Goal: Information Seeking & Learning: Understand process/instructions

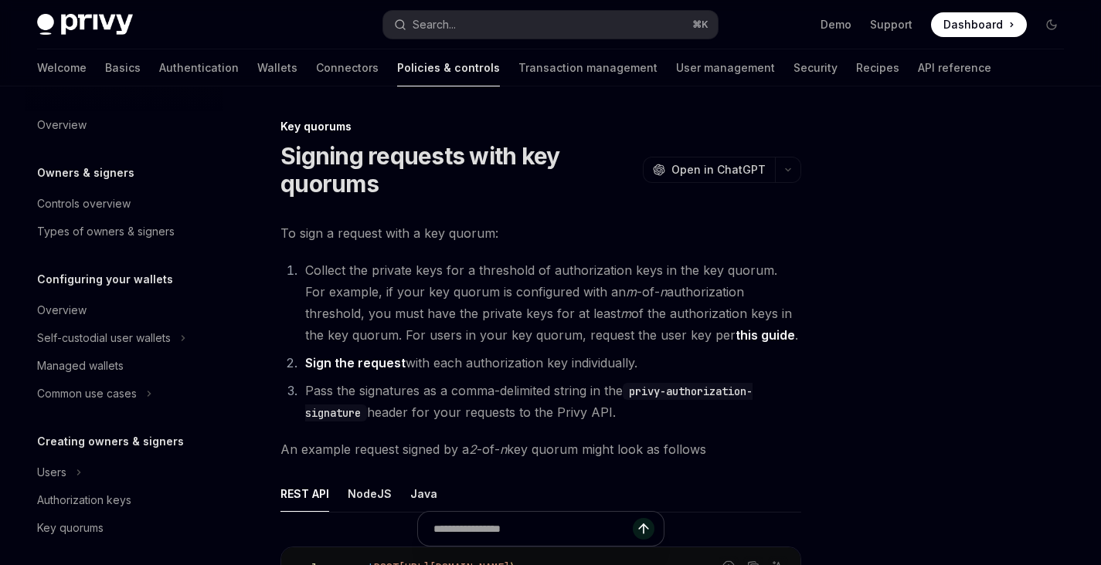
scroll to position [431, 0]
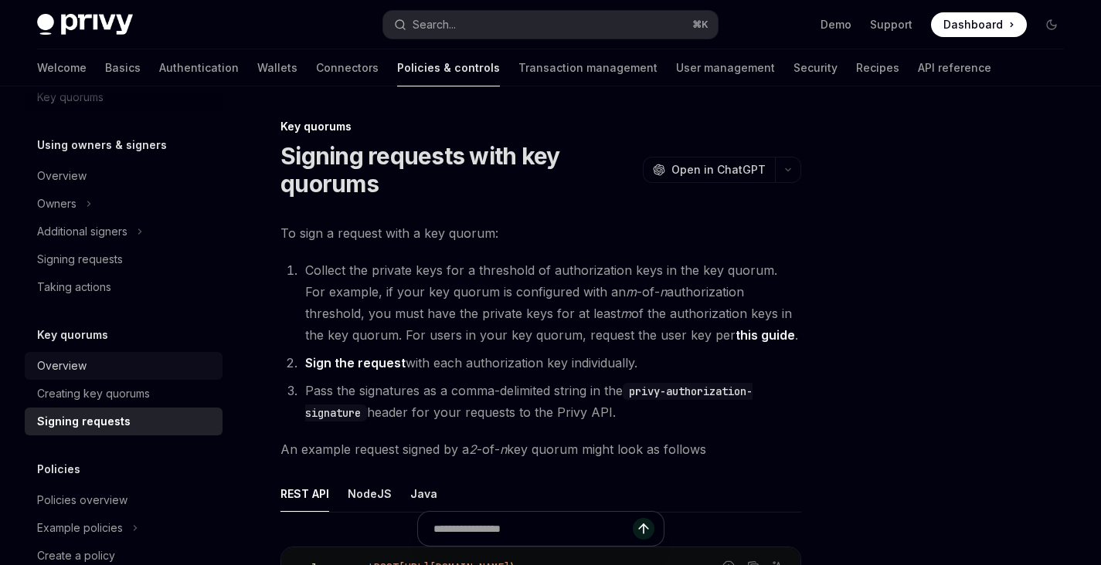
click at [102, 376] on link "Overview" at bounding box center [124, 366] width 198 height 28
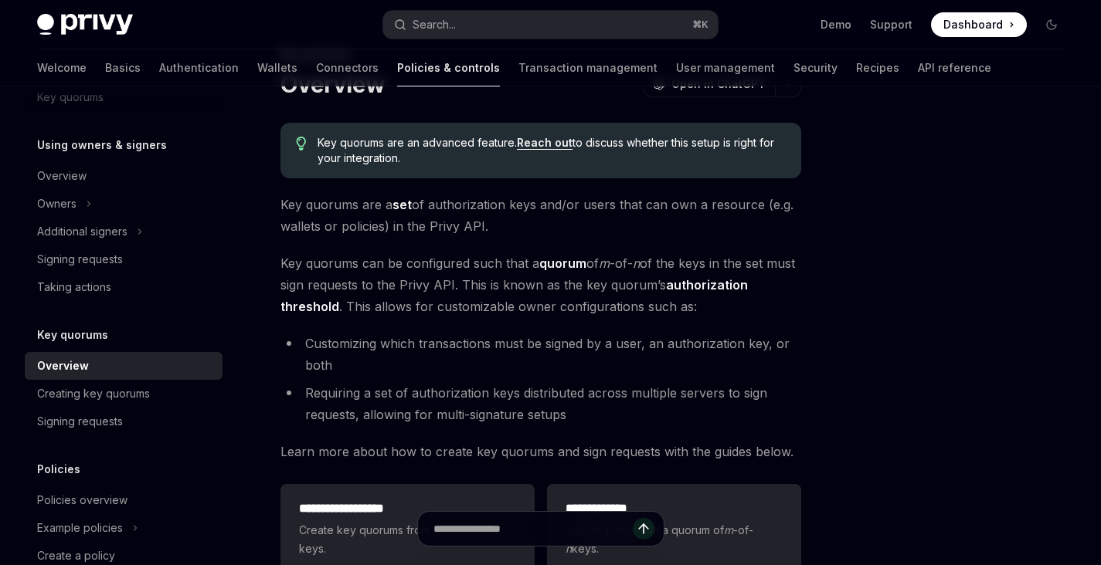
scroll to position [95, 0]
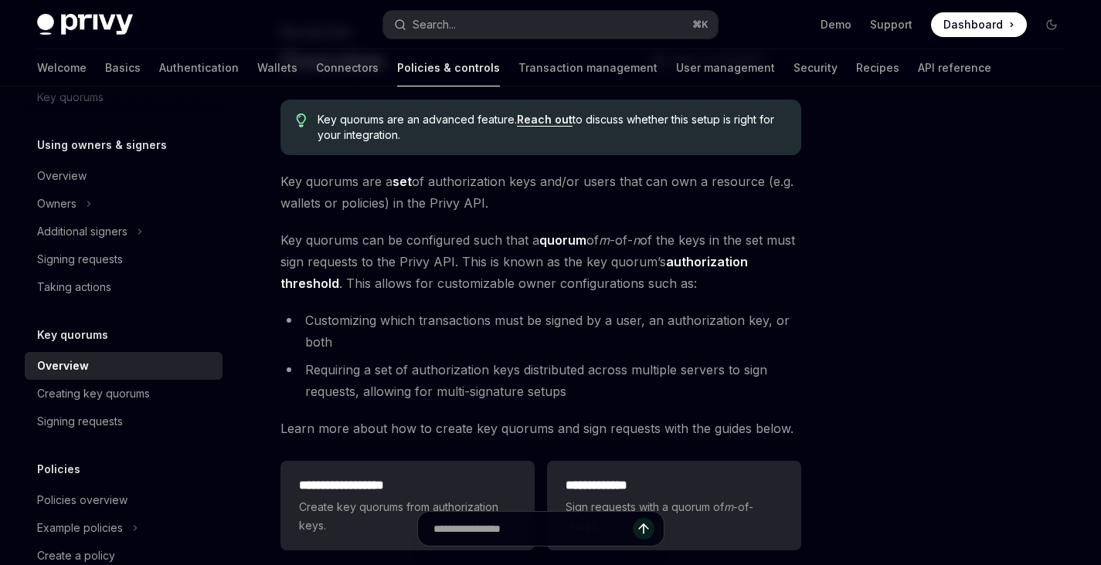
click at [557, 242] on strong "quorum" at bounding box center [562, 239] width 47 height 15
click at [529, 277] on span "Key quorums can be configured such that a quorum of m -of- n of the keys in the…" at bounding box center [540, 261] width 521 height 65
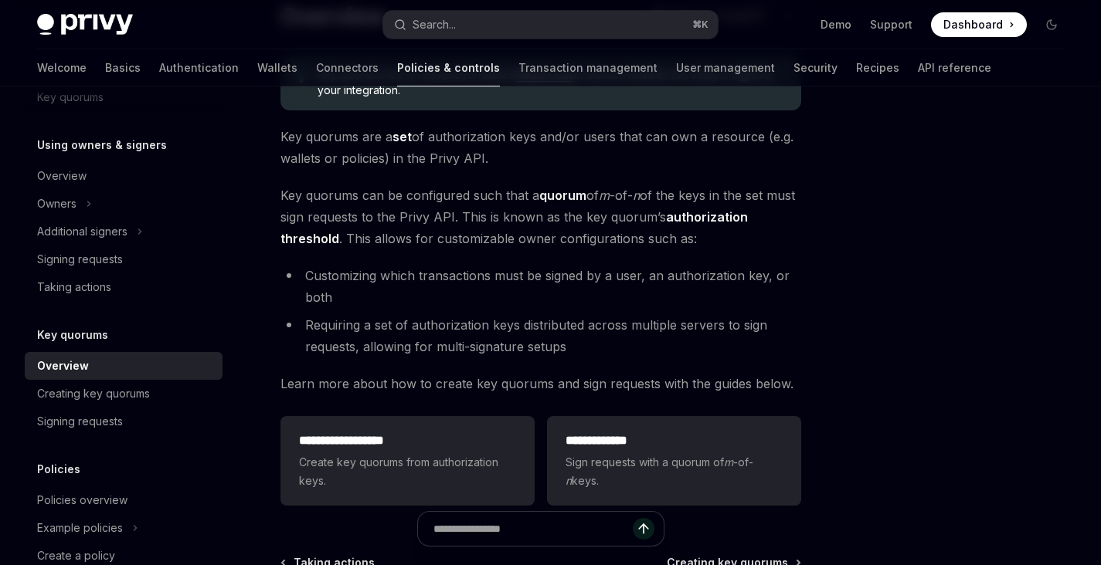
scroll to position [141, 0]
click at [737, 296] on li "Customizing which transactions must be signed by a user, an authorization key, …" at bounding box center [540, 284] width 521 height 43
click at [344, 291] on li "Customizing which transactions must be signed by a user, an authorization key, …" at bounding box center [540, 284] width 521 height 43
click at [568, 344] on li "Requiring a set of authorization keys distributed across multiple servers to si…" at bounding box center [540, 334] width 521 height 43
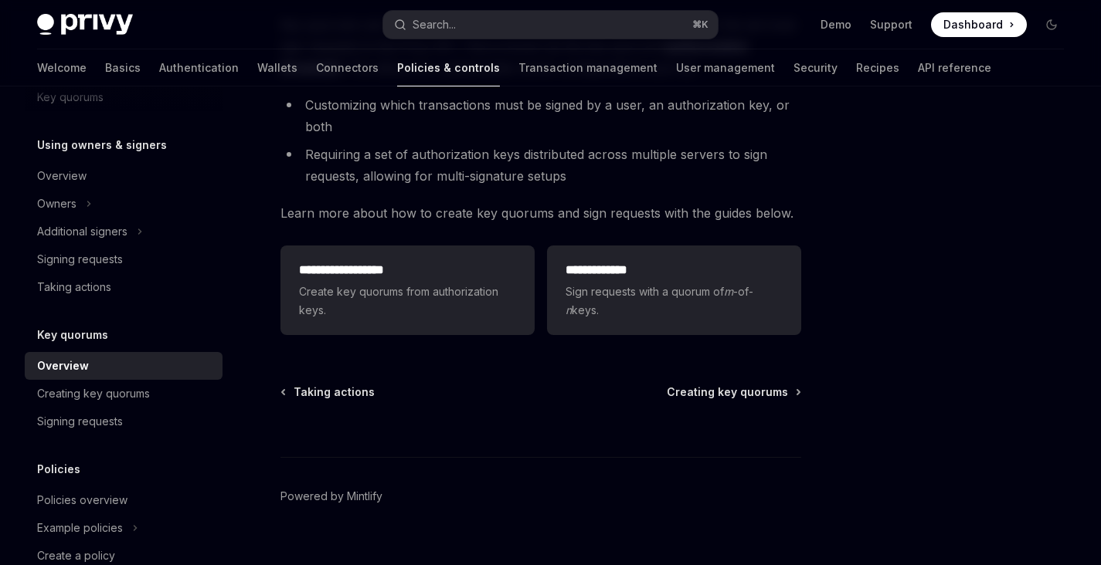
scroll to position [307, 0]
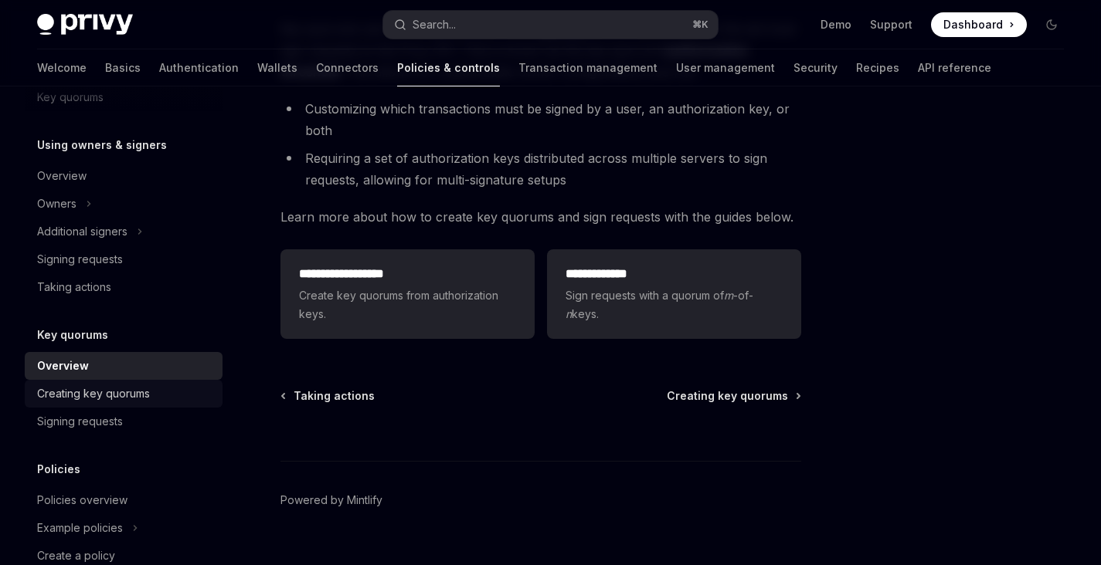
click at [124, 392] on div "Creating key quorums" at bounding box center [93, 394] width 113 height 19
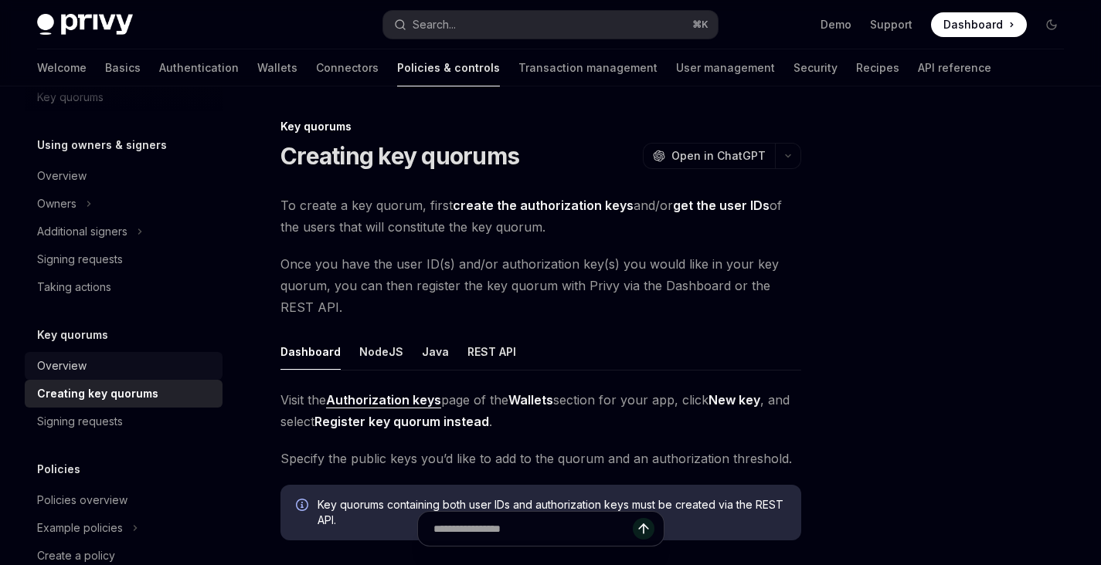
click at [117, 366] on div "Overview" at bounding box center [125, 366] width 176 height 19
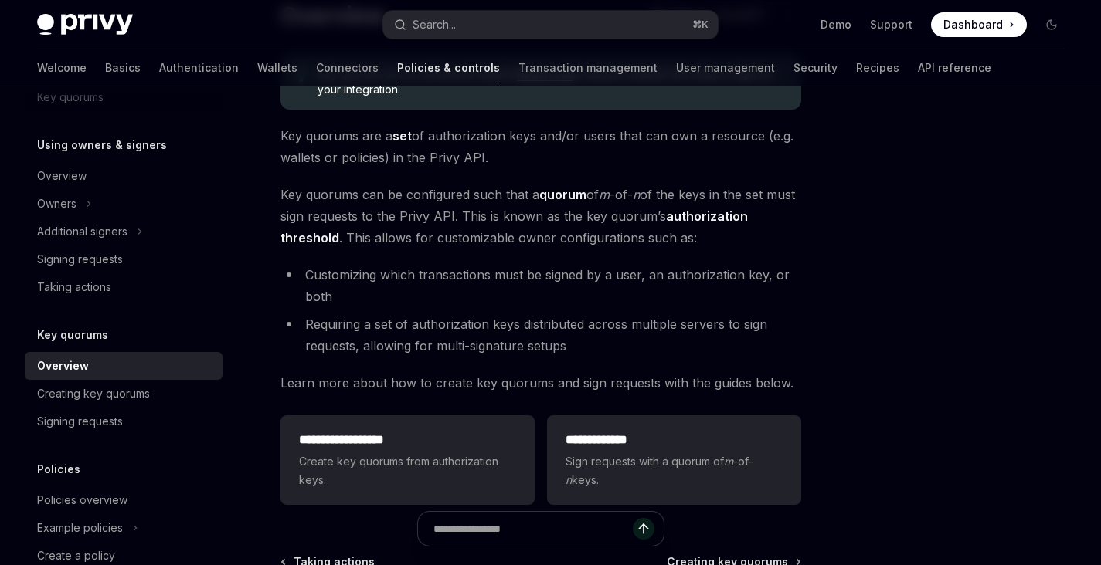
scroll to position [336, 0]
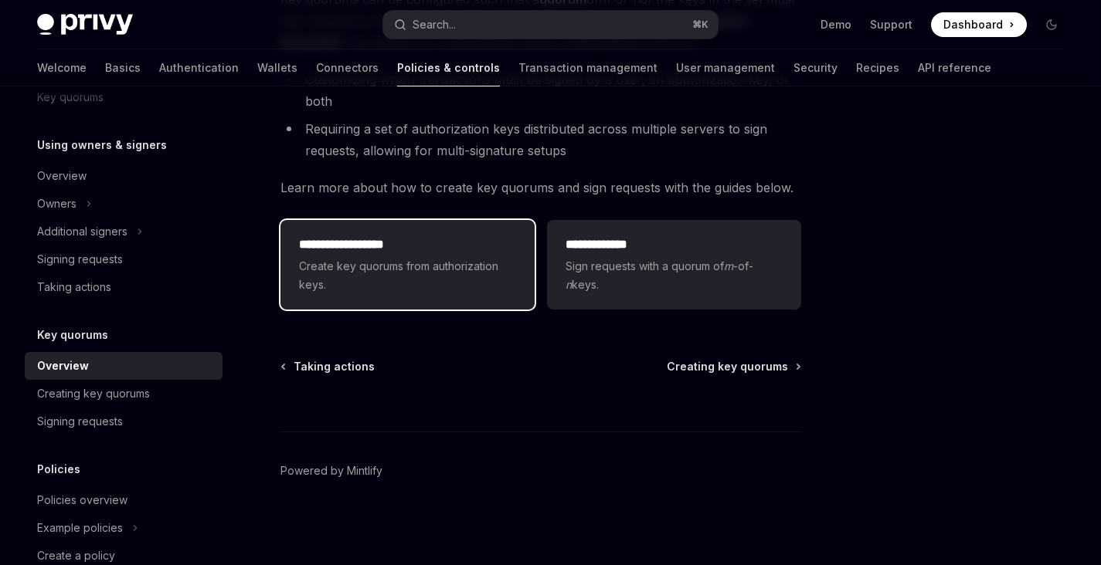
click at [375, 252] on h2 "**********" at bounding box center [407, 245] width 217 height 19
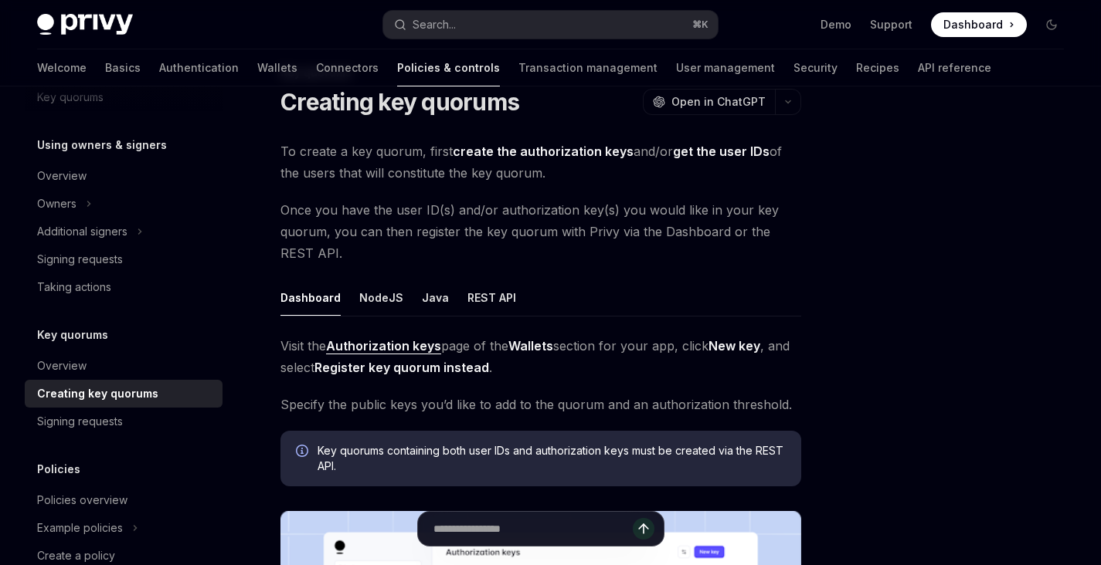
scroll to position [53, 0]
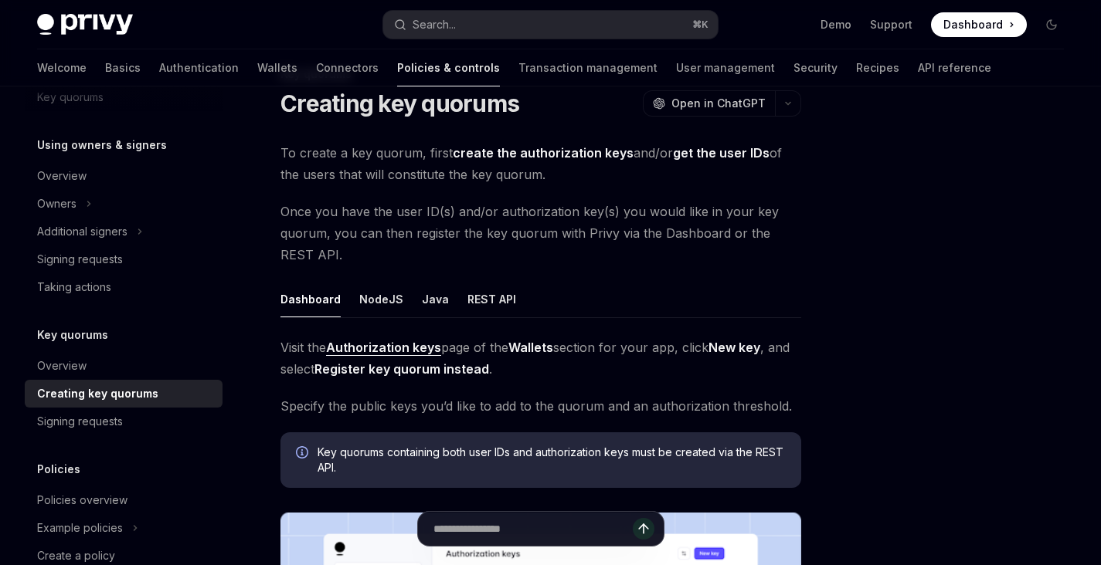
click at [425, 181] on span "To create a key quorum, first create the authorization keys and/or get the user…" at bounding box center [540, 163] width 521 height 43
click at [754, 210] on span "Once you have the user ID(s) and/or authorization key(s) you would like in your…" at bounding box center [540, 233] width 521 height 65
click at [705, 188] on div "To create a key quorum, first create the authorization keys and/or get the user…" at bounding box center [540, 526] width 521 height 768
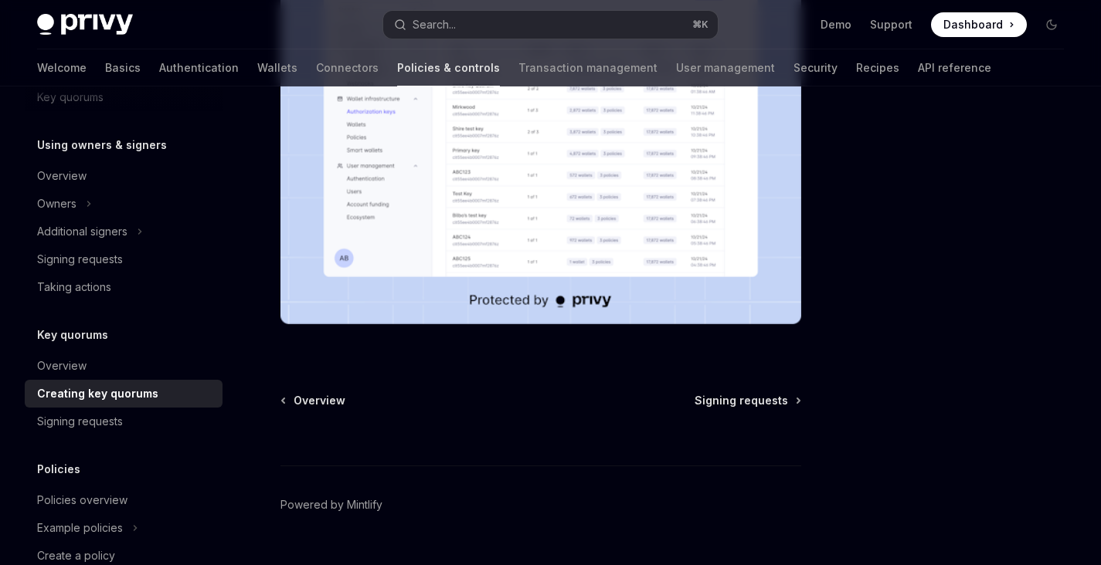
scroll to position [646, 0]
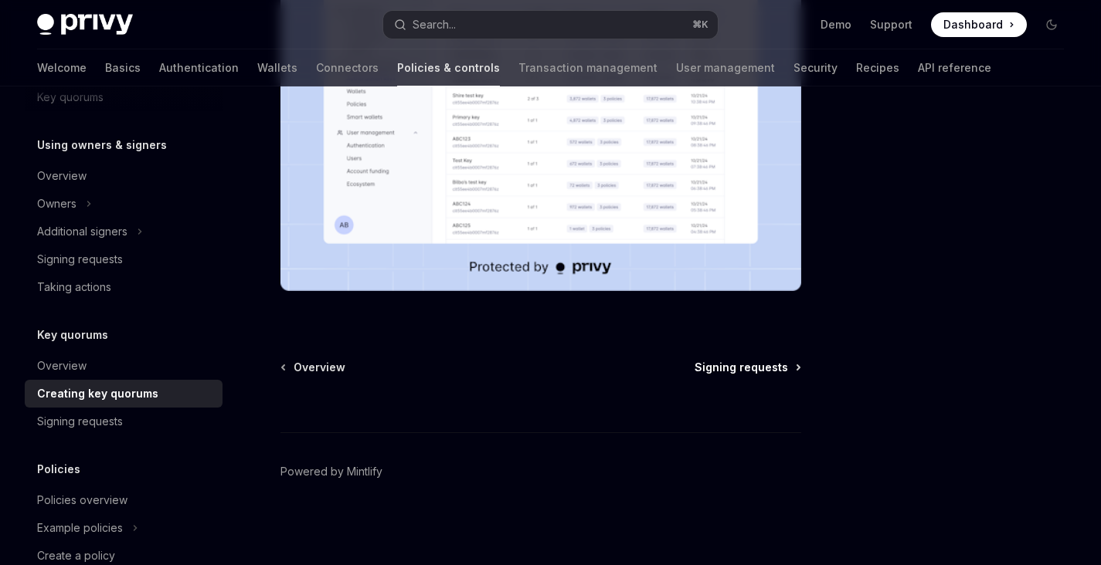
click at [760, 362] on span "Signing requests" at bounding box center [740, 367] width 93 height 15
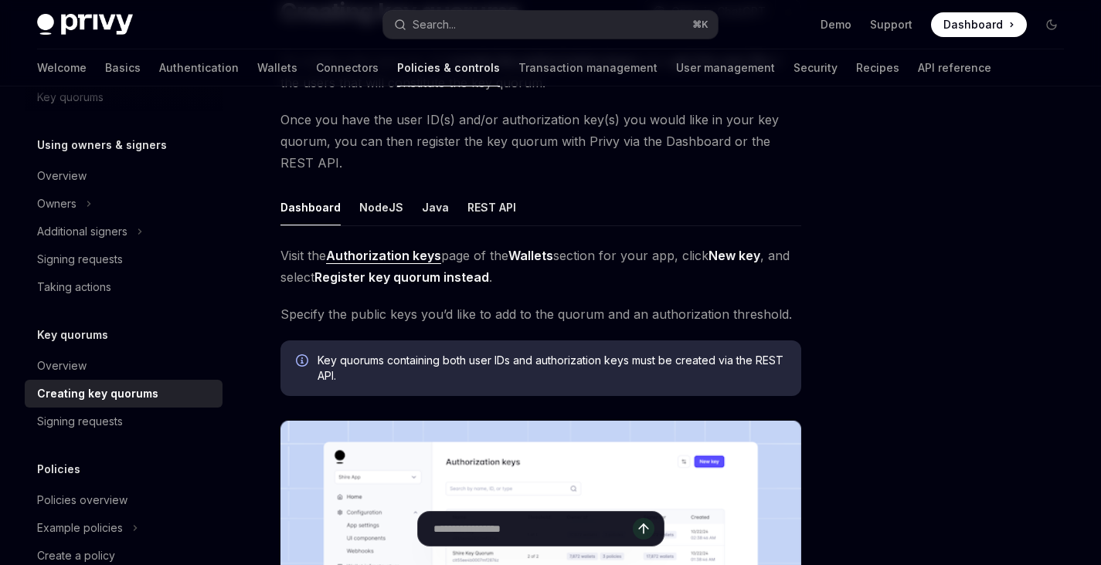
scroll to position [132, 0]
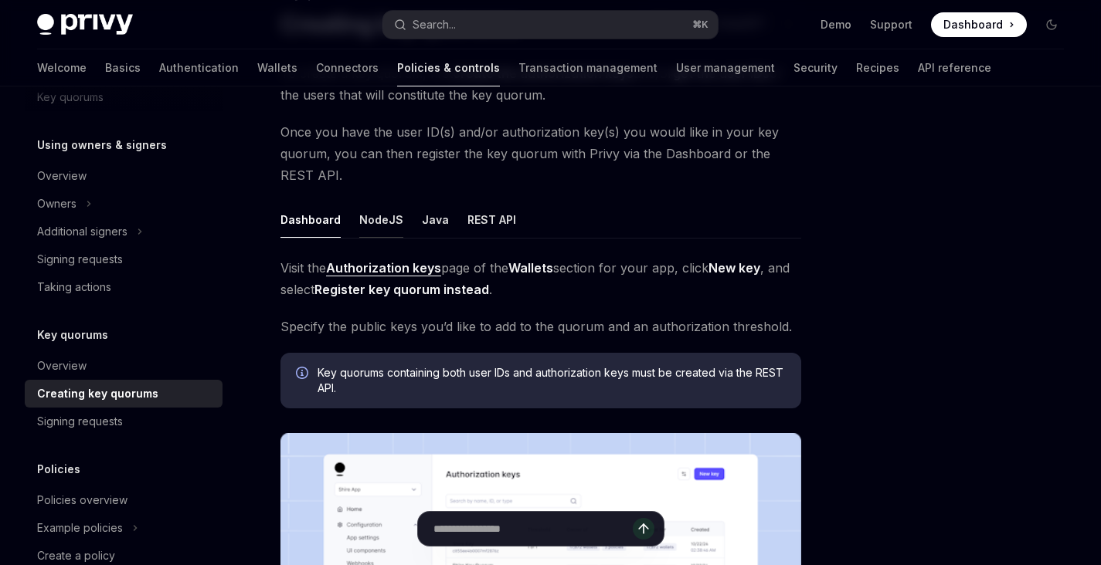
click at [375, 228] on button "NodeJS" at bounding box center [381, 220] width 44 height 36
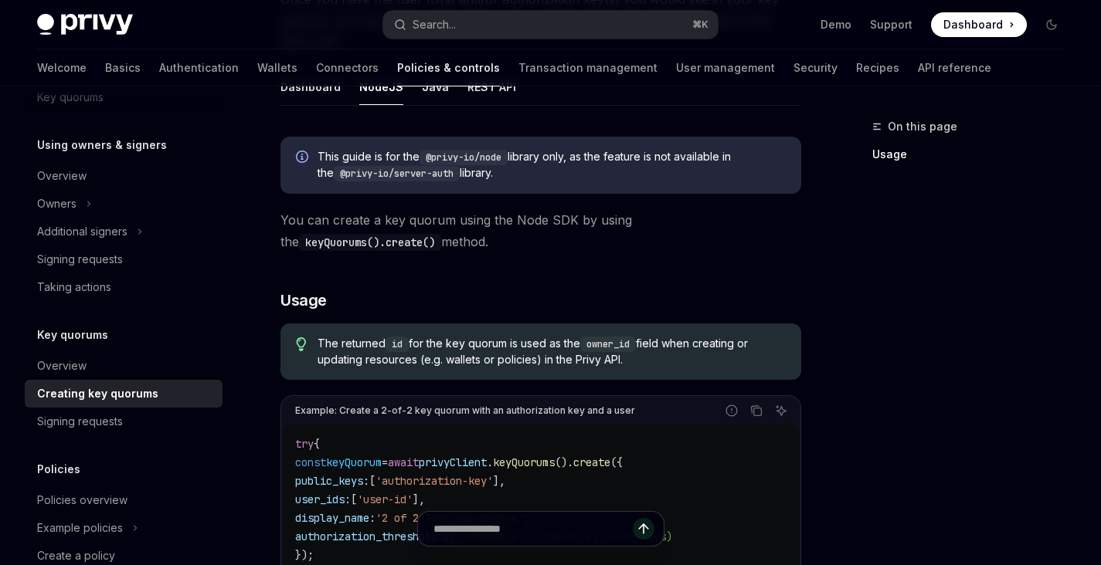
scroll to position [225, 0]
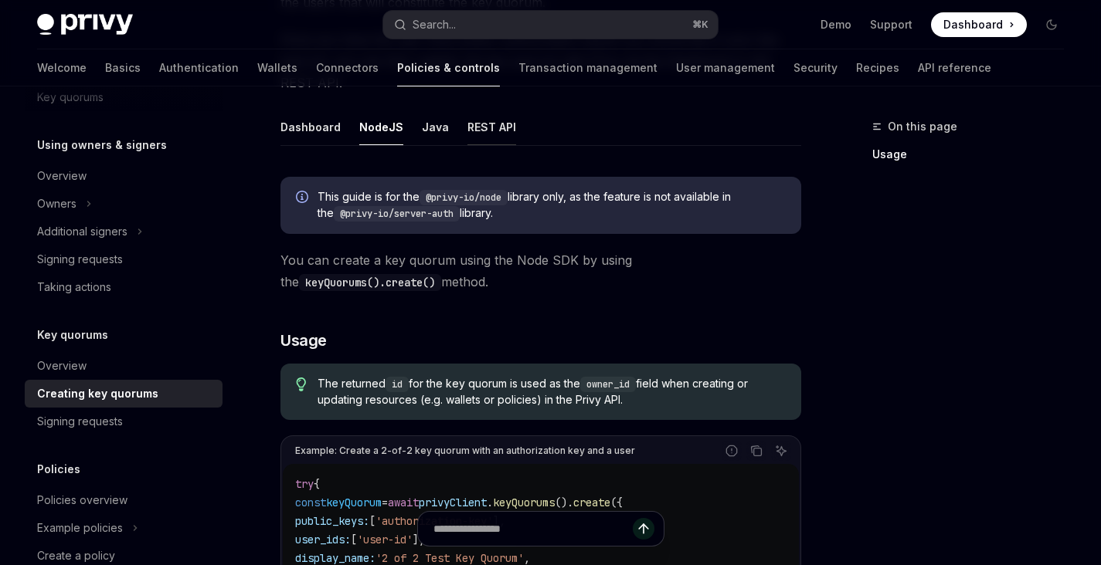
click at [483, 129] on button "REST API" at bounding box center [491, 127] width 49 height 36
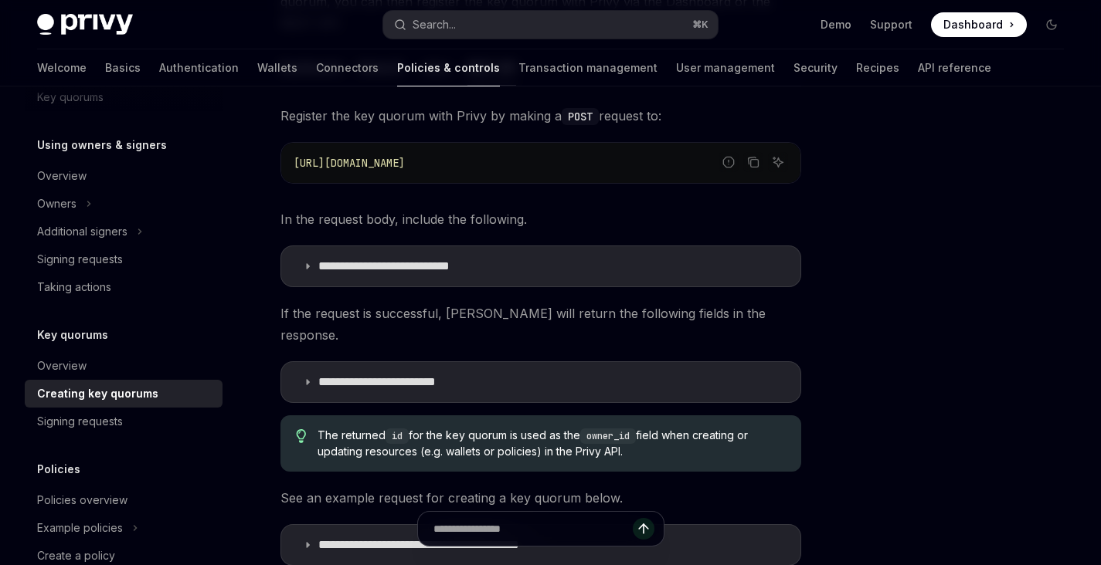
scroll to position [285, 0]
click at [462, 262] on p "**********" at bounding box center [410, 265] width 185 height 15
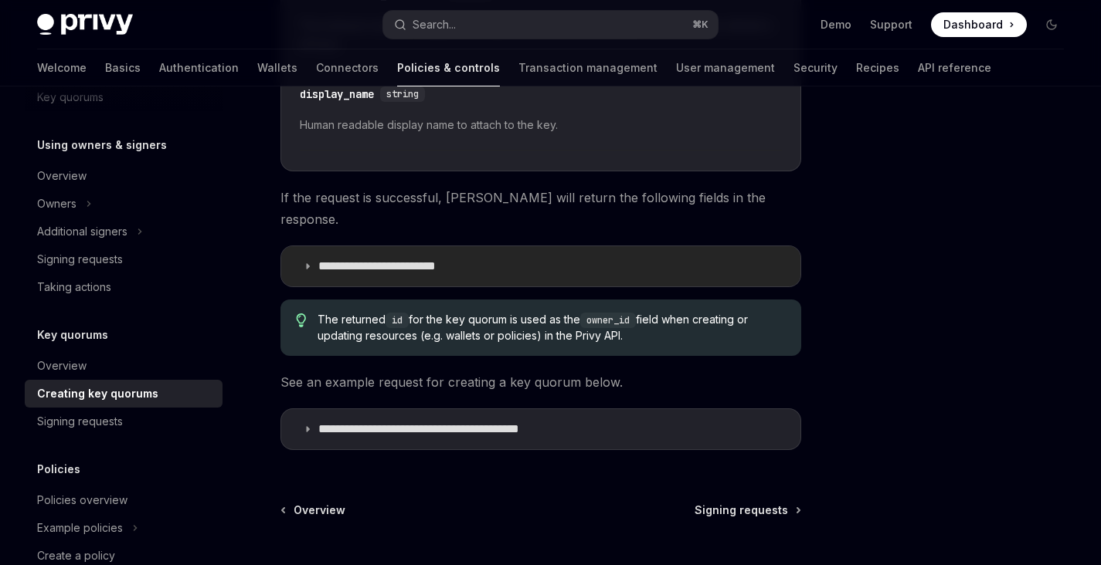
scroll to position [792, 0]
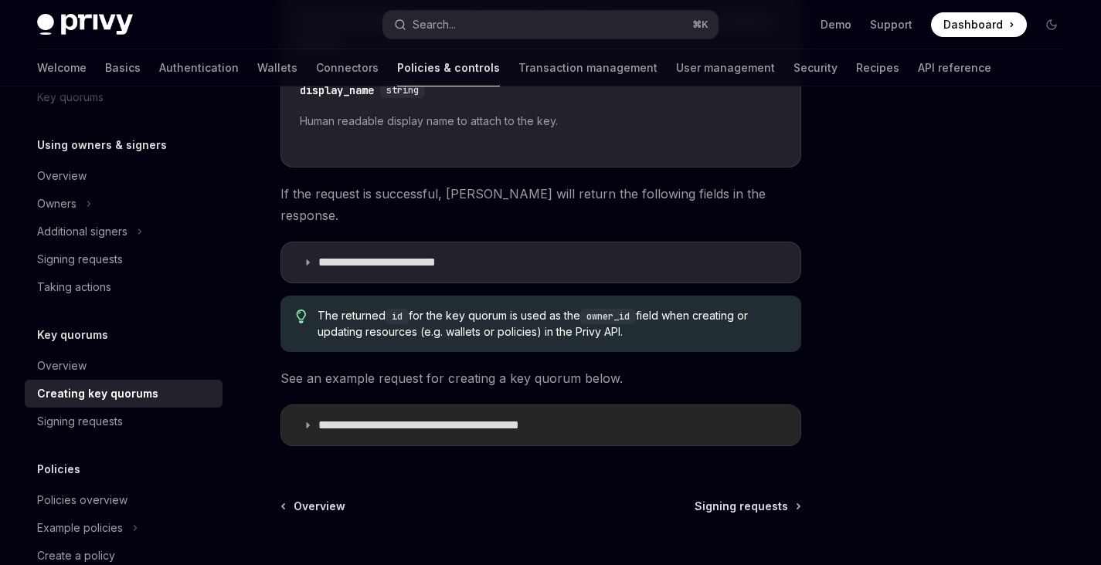
click at [375, 418] on p "**********" at bounding box center [454, 425] width 273 height 15
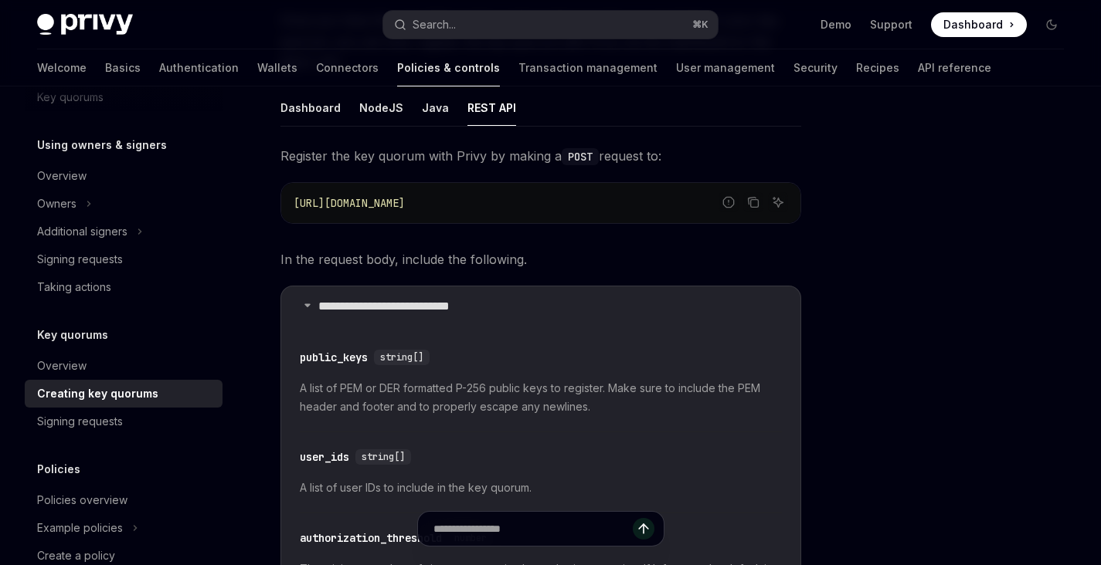
scroll to position [113, 0]
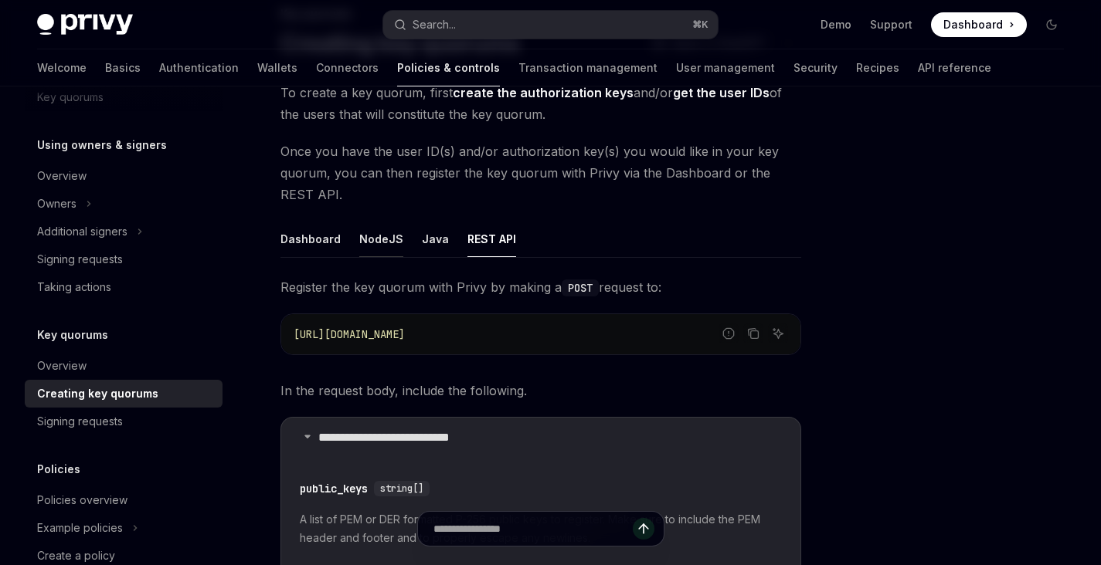
click at [378, 239] on button "NodeJS" at bounding box center [381, 239] width 44 height 36
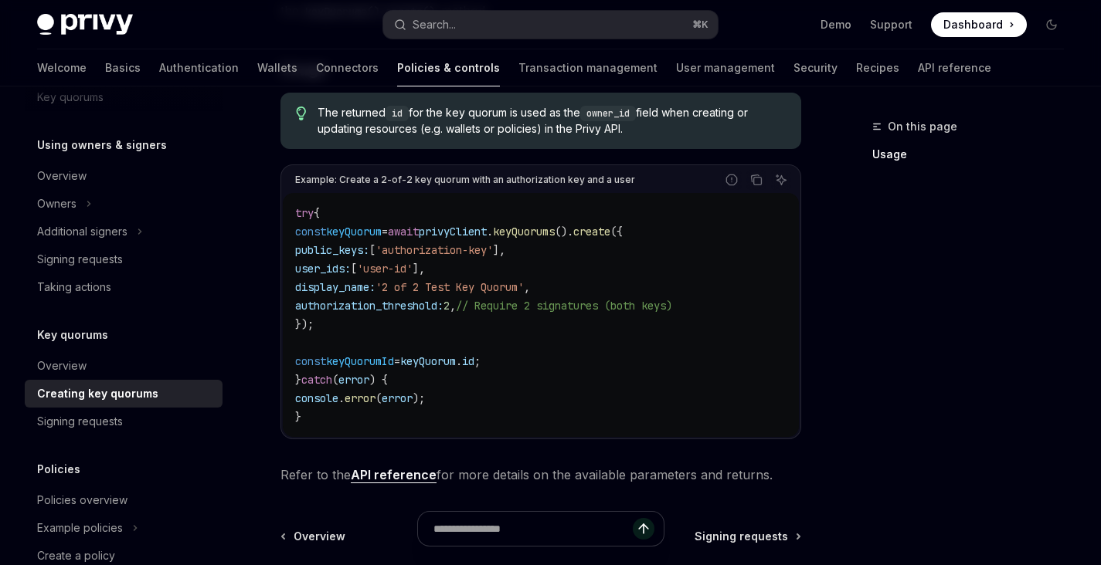
scroll to position [494, 0]
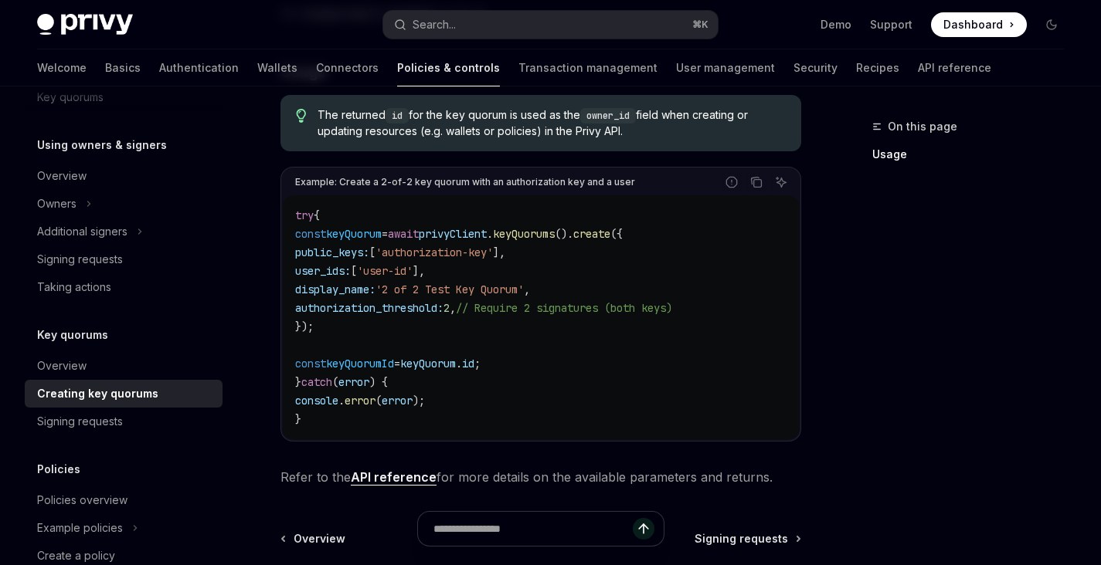
click at [351, 273] on span "user_ids:" at bounding box center [323, 271] width 56 height 14
copy span "user_ids"
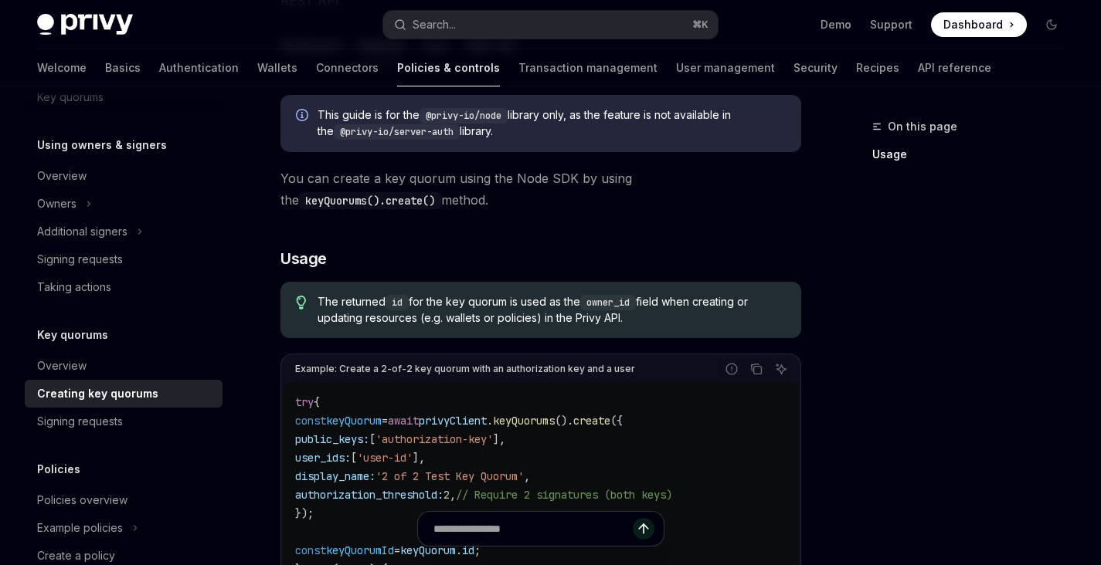
scroll to position [280, 0]
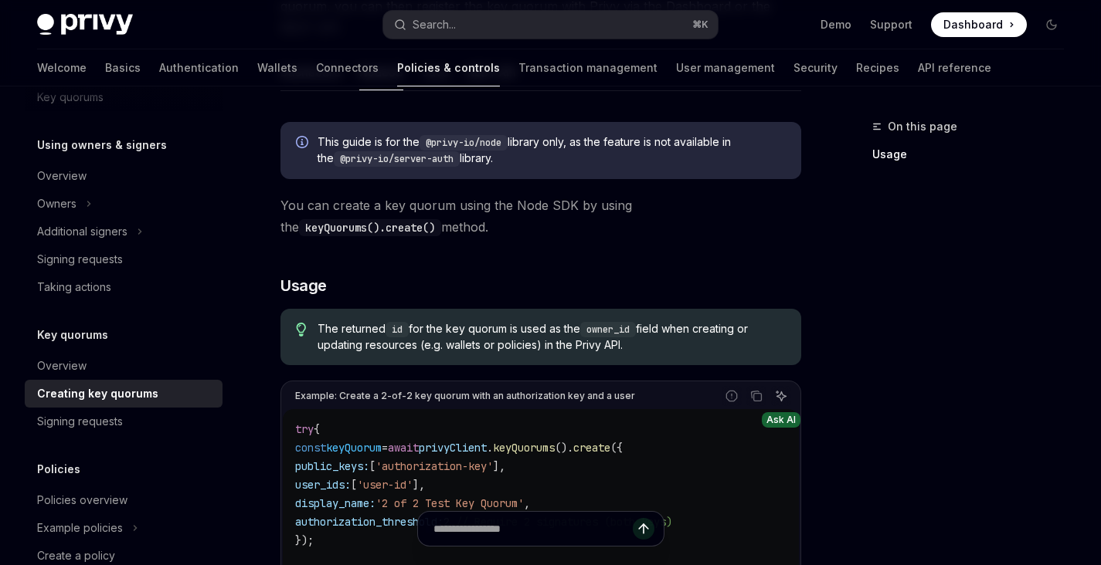
click at [782, 390] on icon "Ask AI" at bounding box center [781, 396] width 12 height 12
type textarea "*"
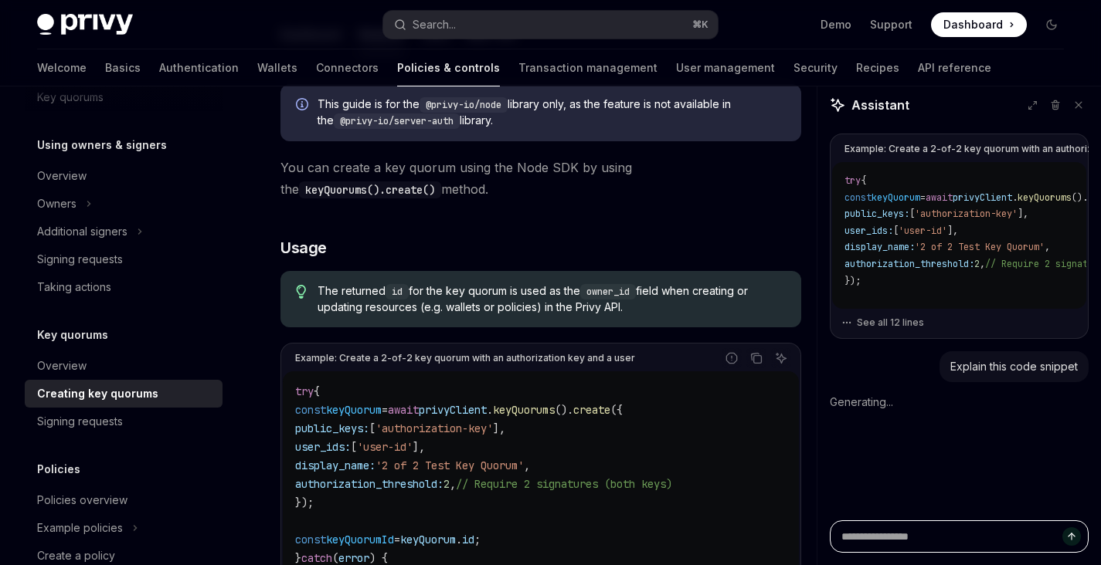
scroll to position [330, 0]
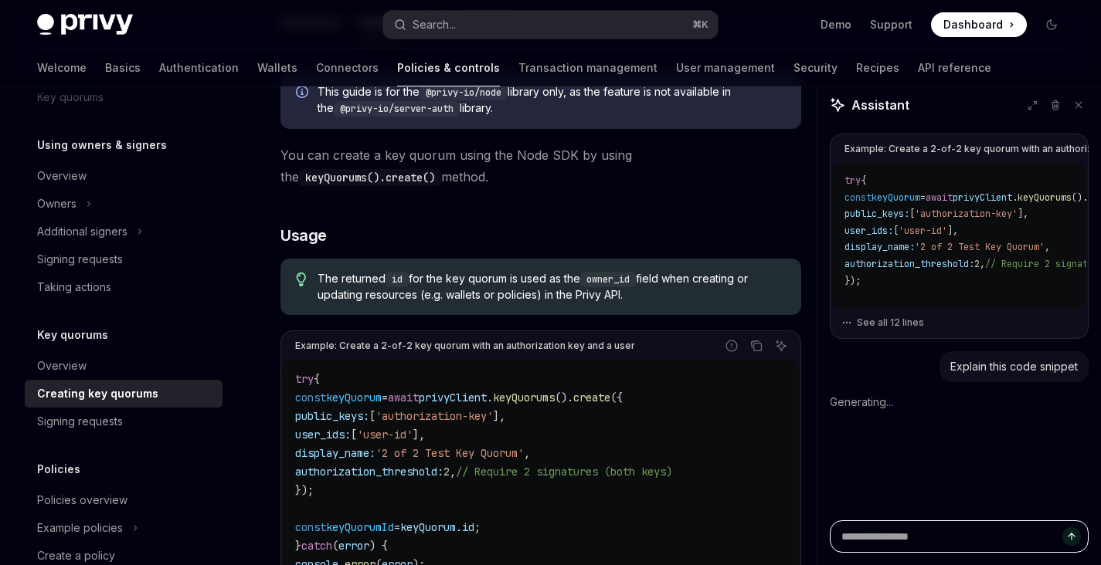
type textarea "*"
type textarea "**"
type textarea "*"
type textarea "***"
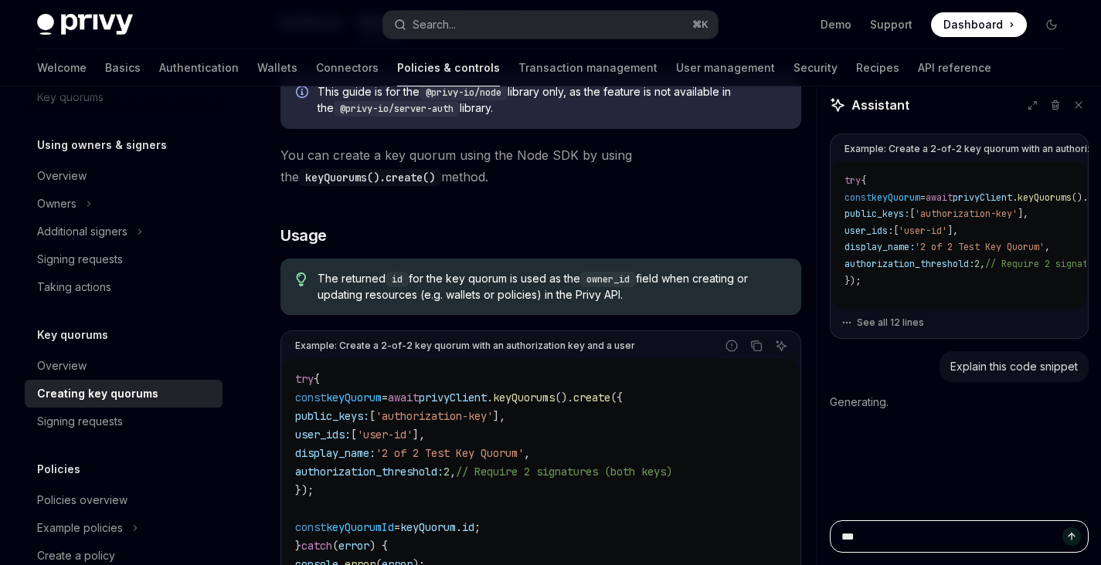
type textarea "*"
type textarea "****"
type textarea "*"
type textarea "******"
type textarea "*"
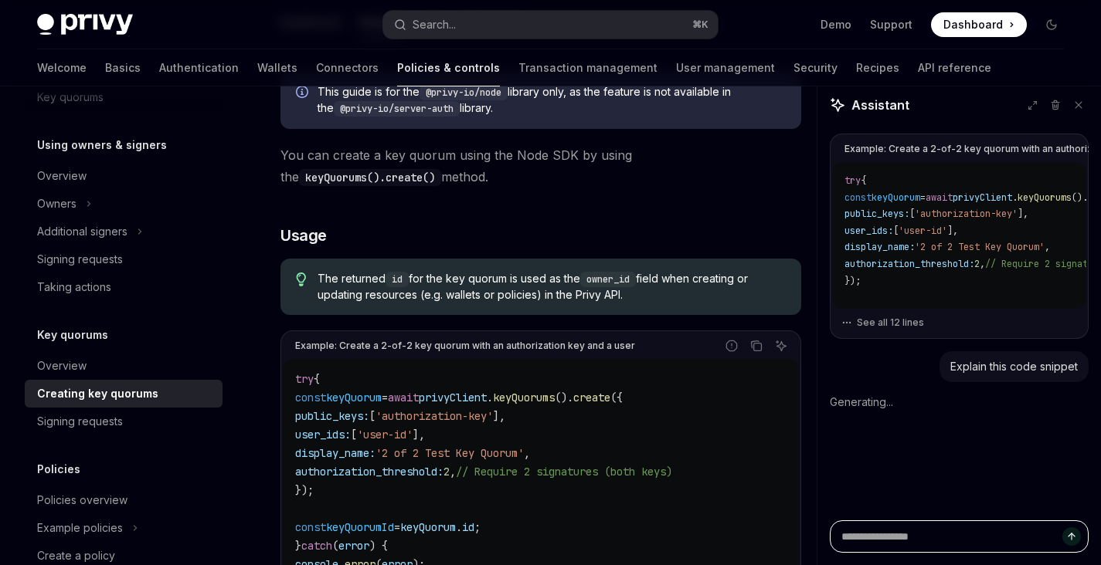
type textarea "*"
paste textarea "********"
type textarea "********"
type textarea "*"
type textarea "*********"
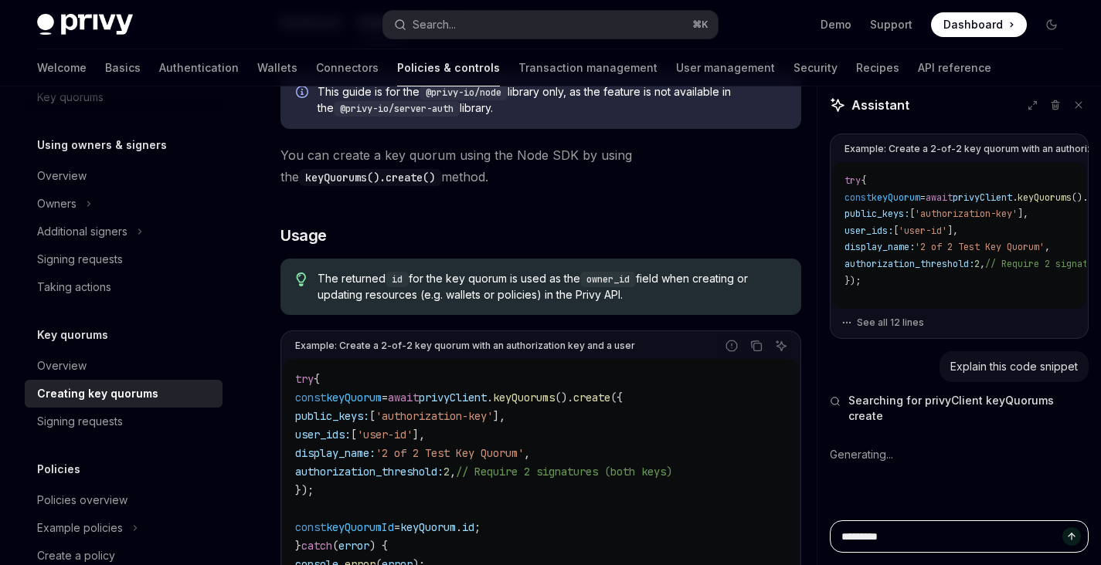
type textarea "*"
type textarea "**********"
type textarea "*"
type textarea "*********"
type textarea "*"
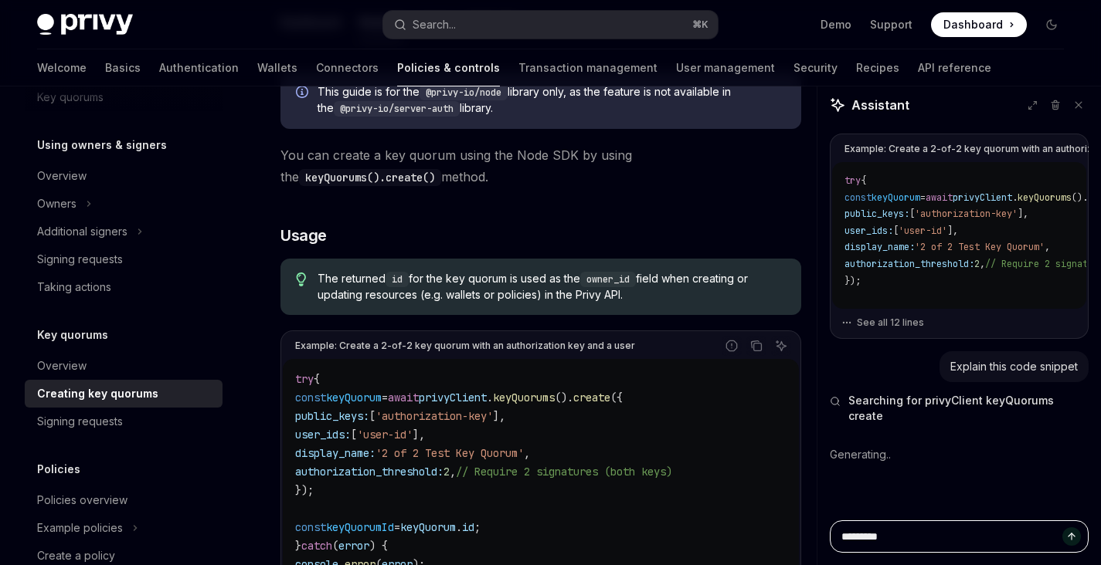
type textarea "********"
type textarea "*"
type textarea "*******"
type textarea "*"
type textarea "******"
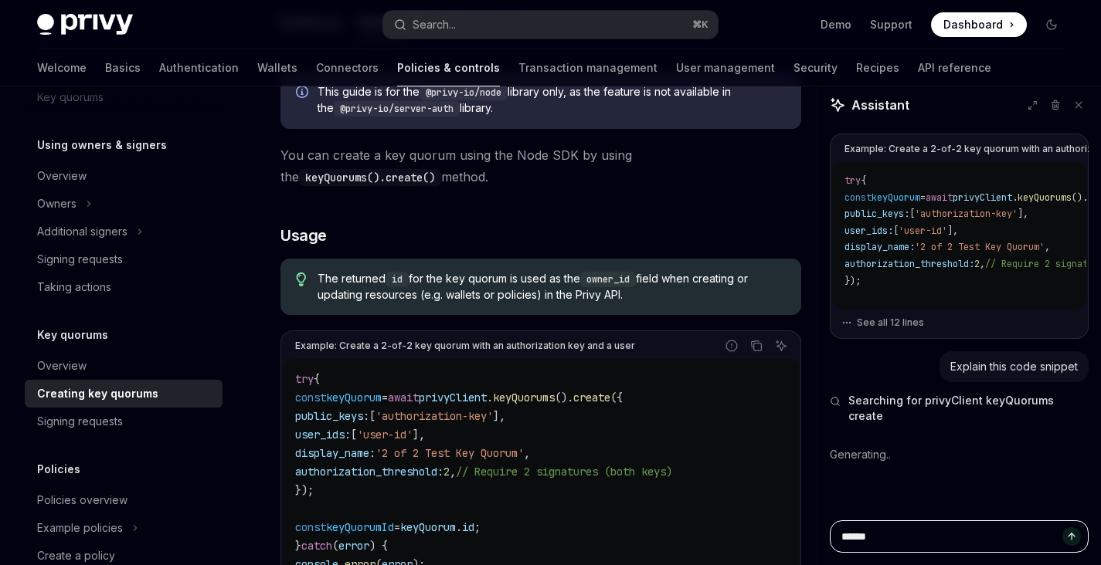
type textarea "*"
type textarea "*****"
type textarea "*"
type textarea "****"
type textarea "*"
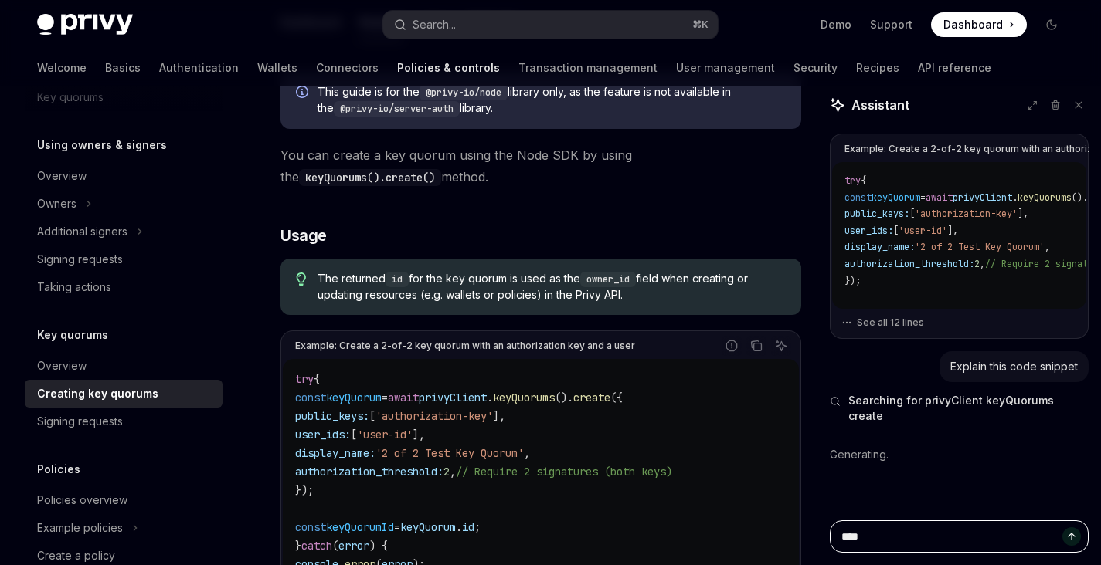
type textarea "***"
type textarea "*"
type textarea "**"
type textarea "*"
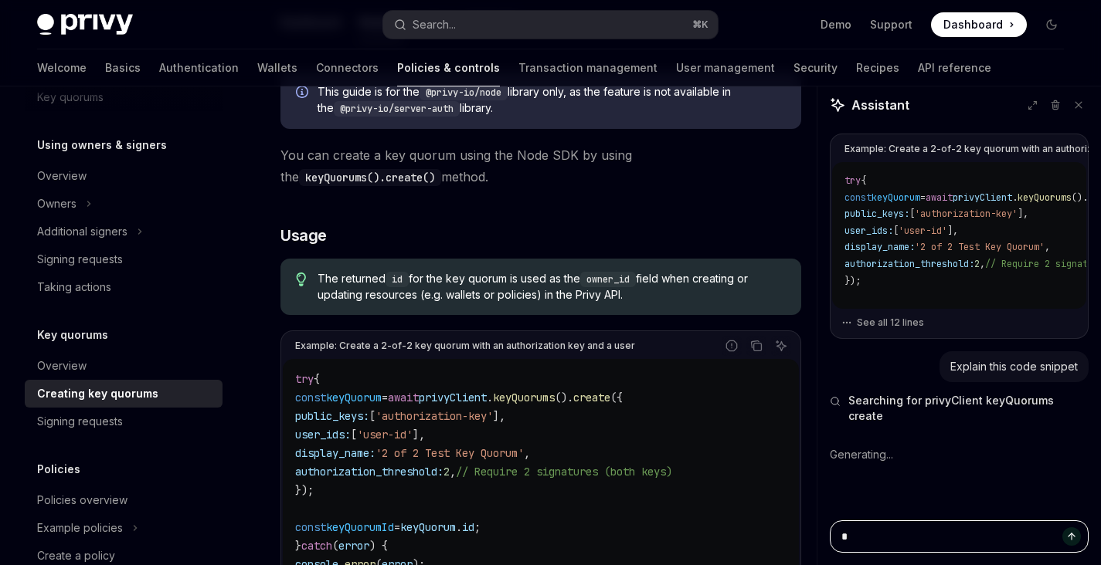
type textarea "*"
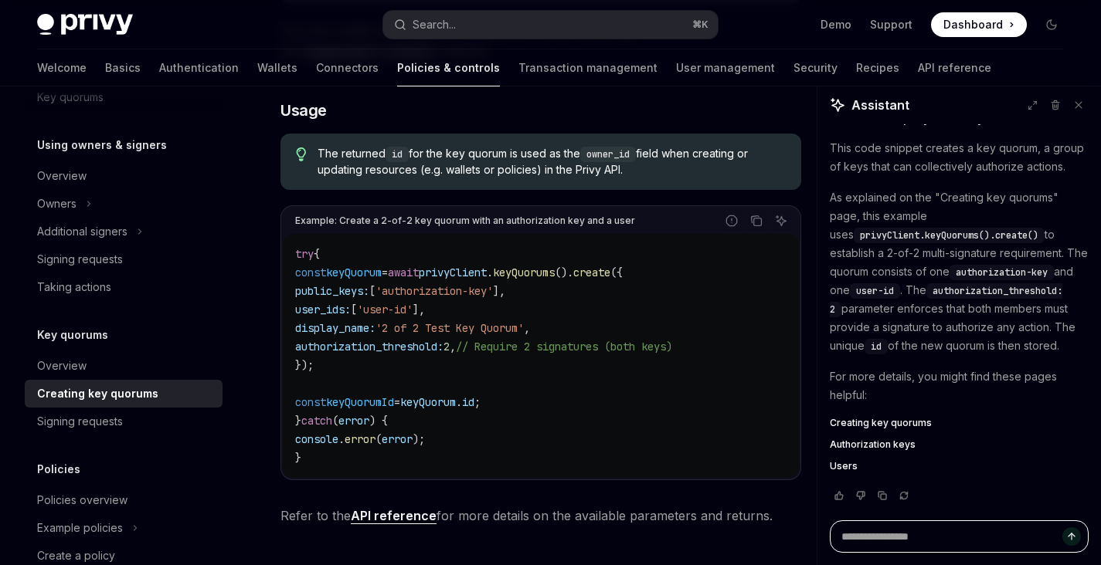
scroll to position [331, 0]
click at [884, 541] on textarea "Ask a question..." at bounding box center [958, 537] width 259 height 32
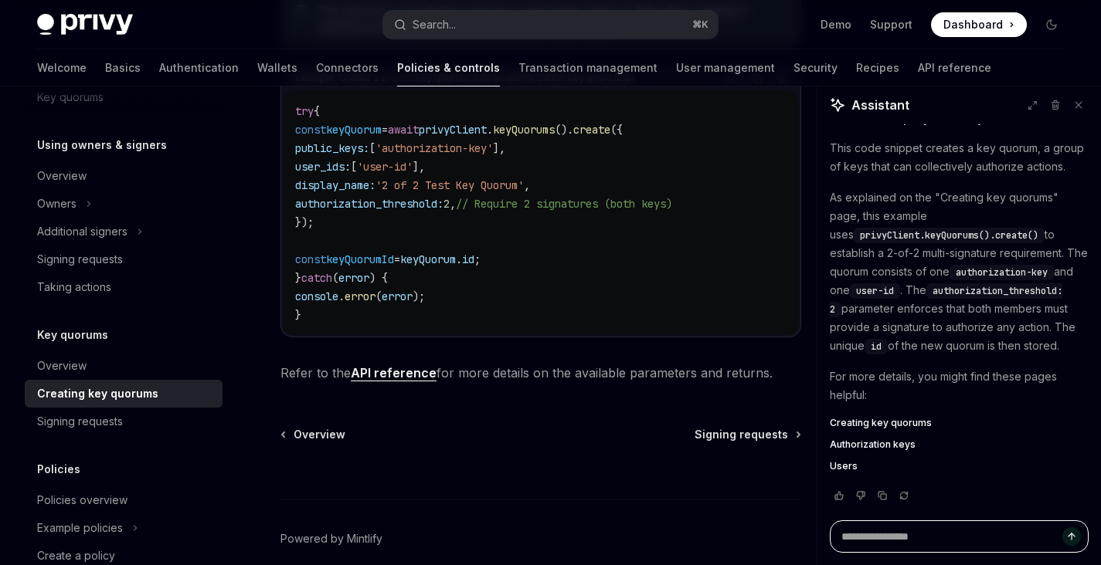
scroll to position [664, 0]
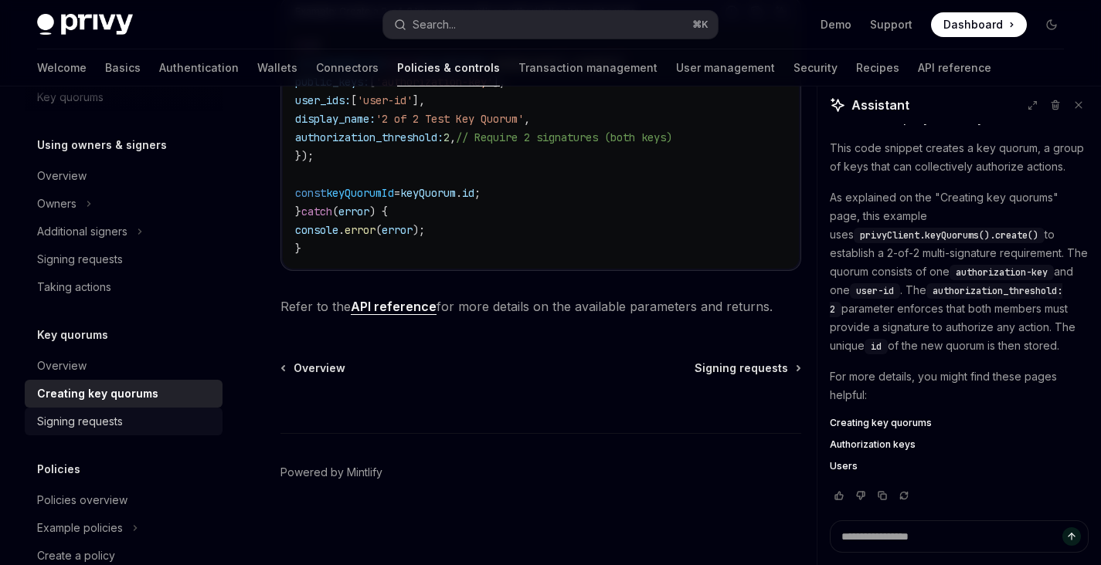
click at [128, 415] on div "Signing requests" at bounding box center [125, 421] width 176 height 19
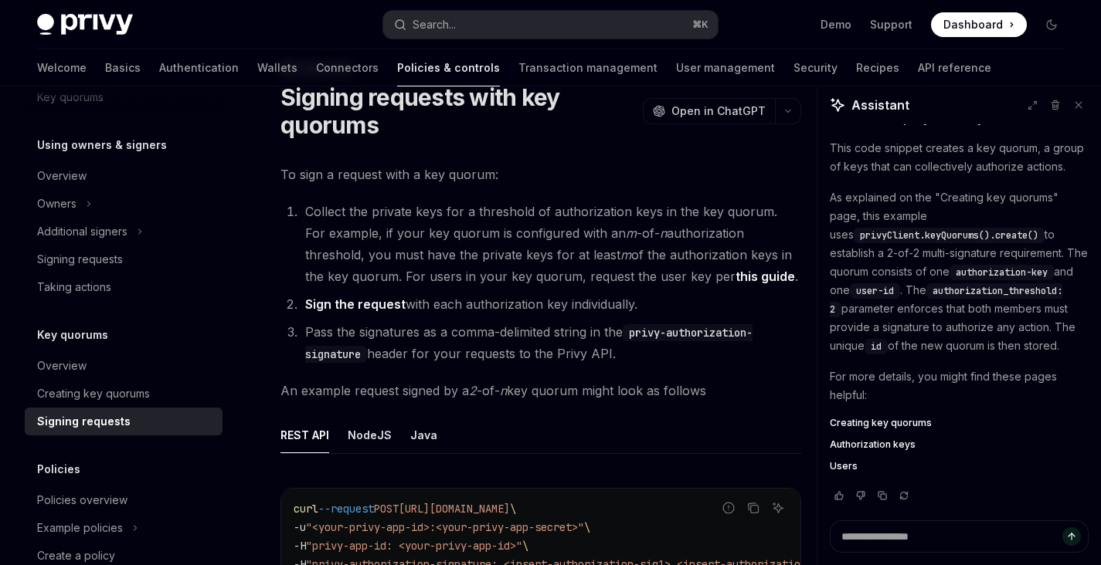
scroll to position [69, 0]
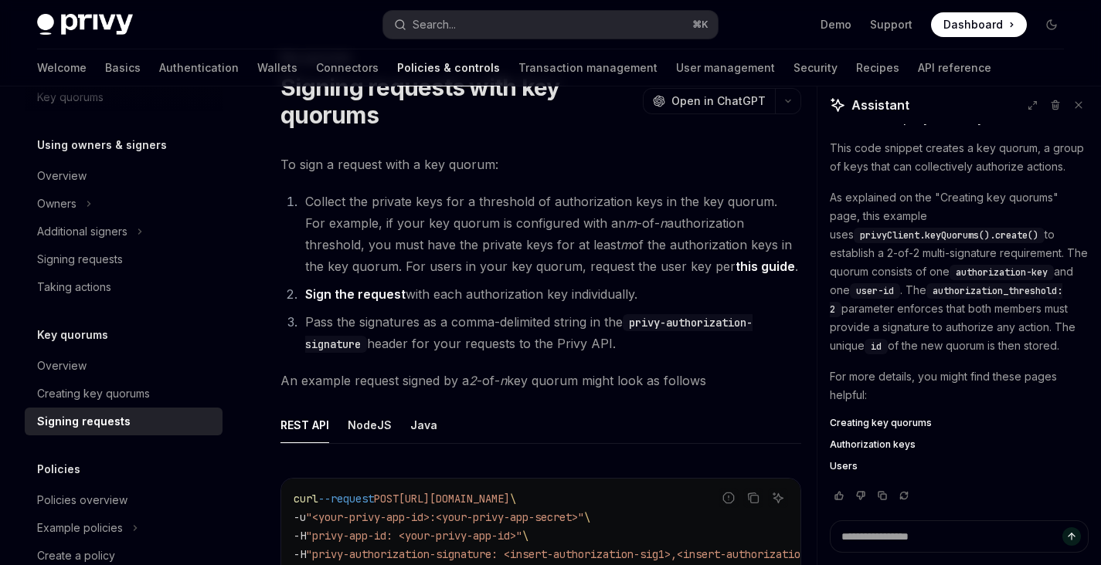
click at [735, 267] on link "this guide" at bounding box center [764, 267] width 59 height 16
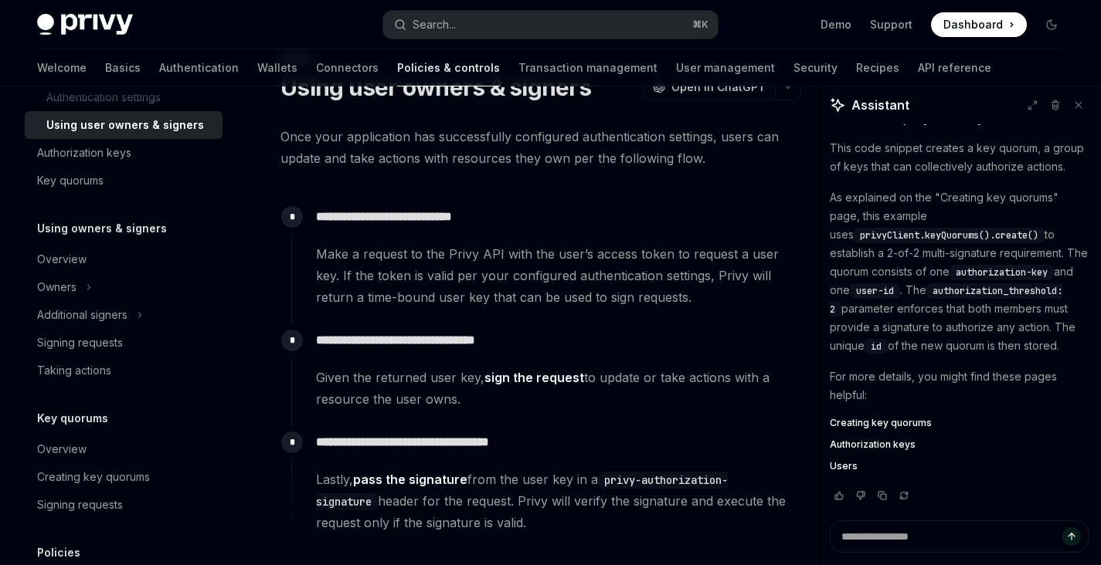
scroll to position [230, 0]
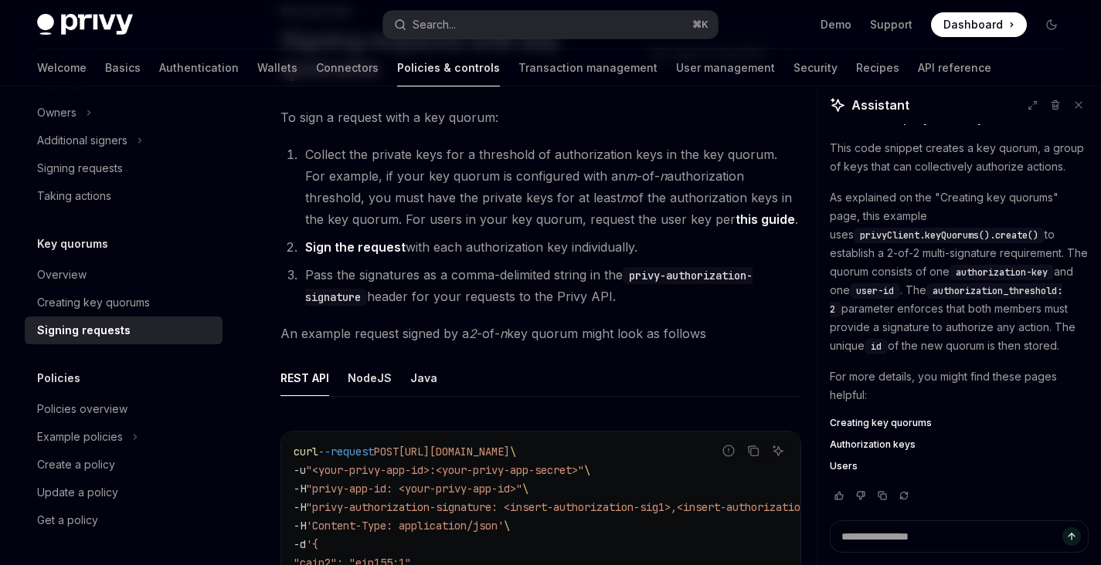
scroll to position [117, 0]
click at [355, 381] on button "NodeJS" at bounding box center [370, 377] width 44 height 36
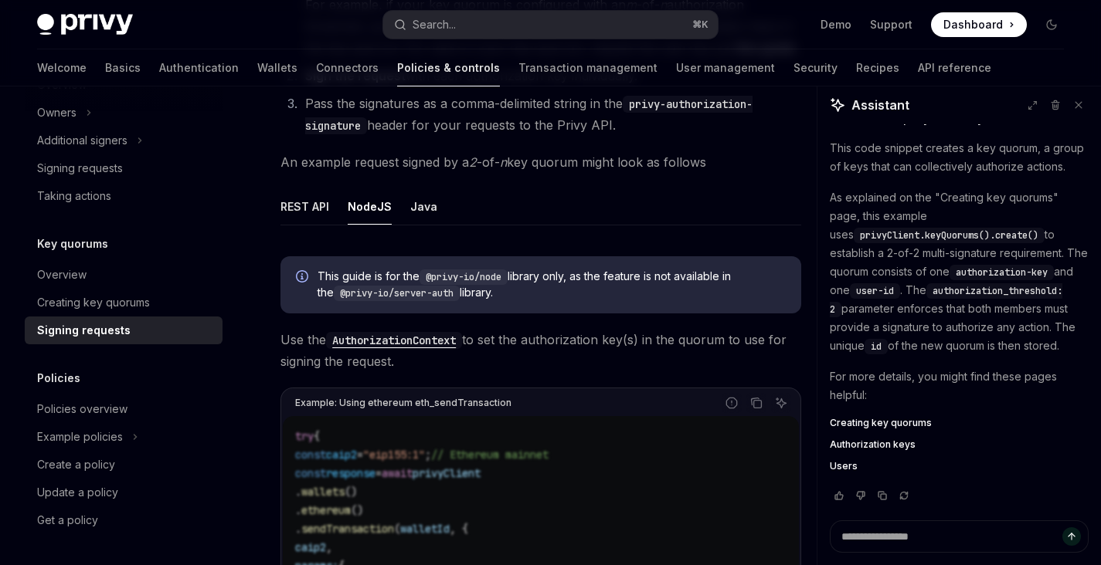
scroll to position [265, 0]
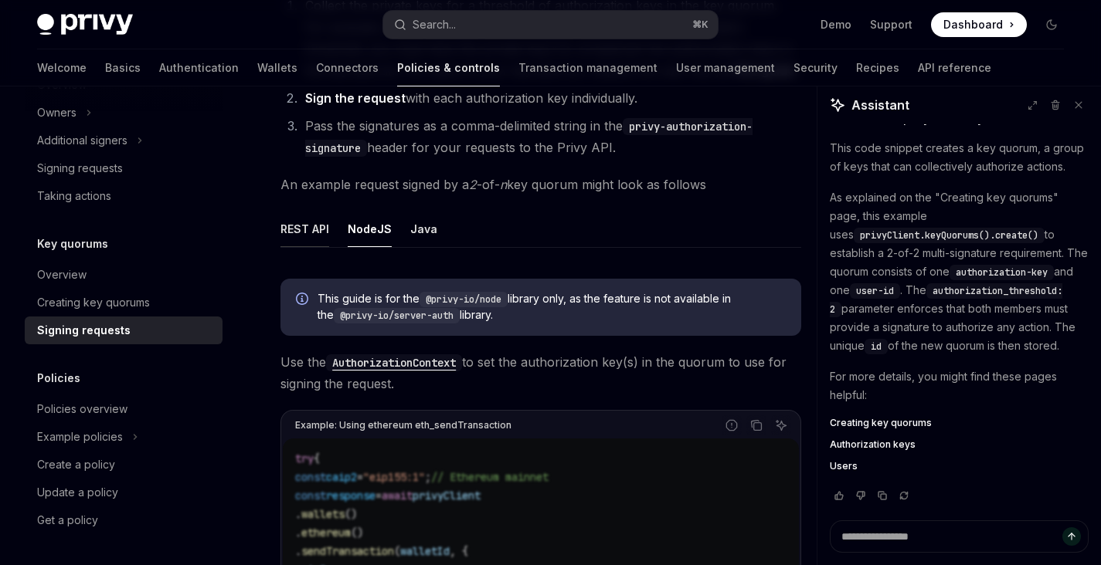
click at [320, 233] on button "REST API" at bounding box center [304, 229] width 49 height 36
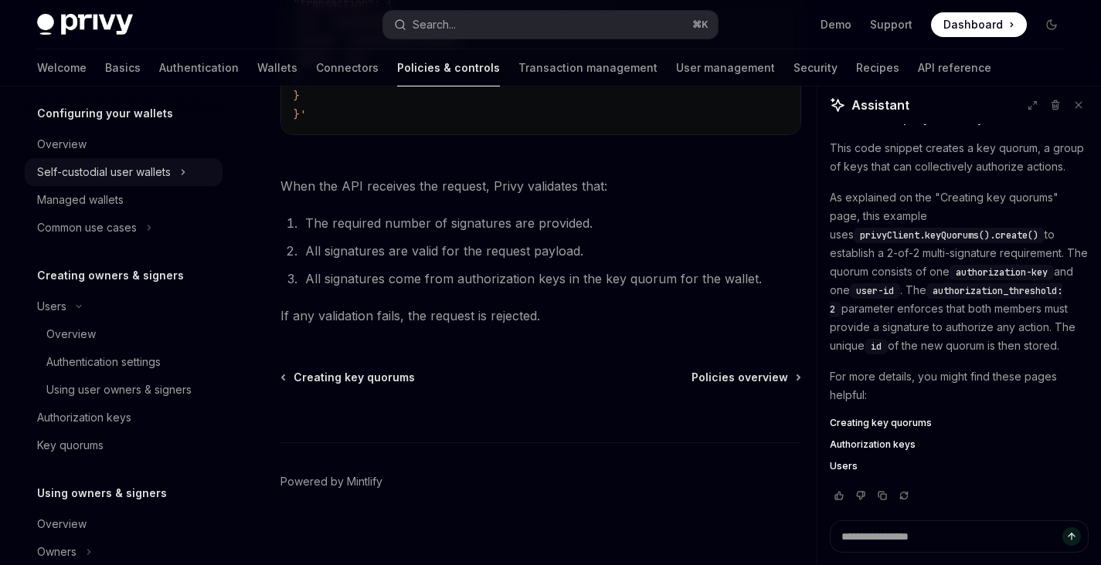
scroll to position [171, 0]
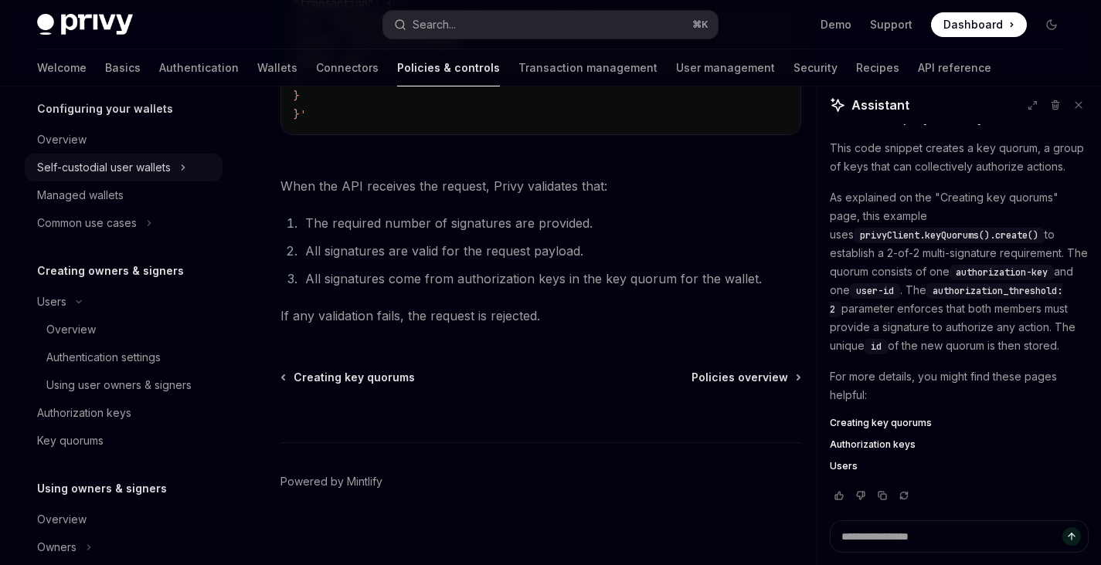
click at [169, 161] on div "Self-custodial user wallets" at bounding box center [104, 167] width 134 height 19
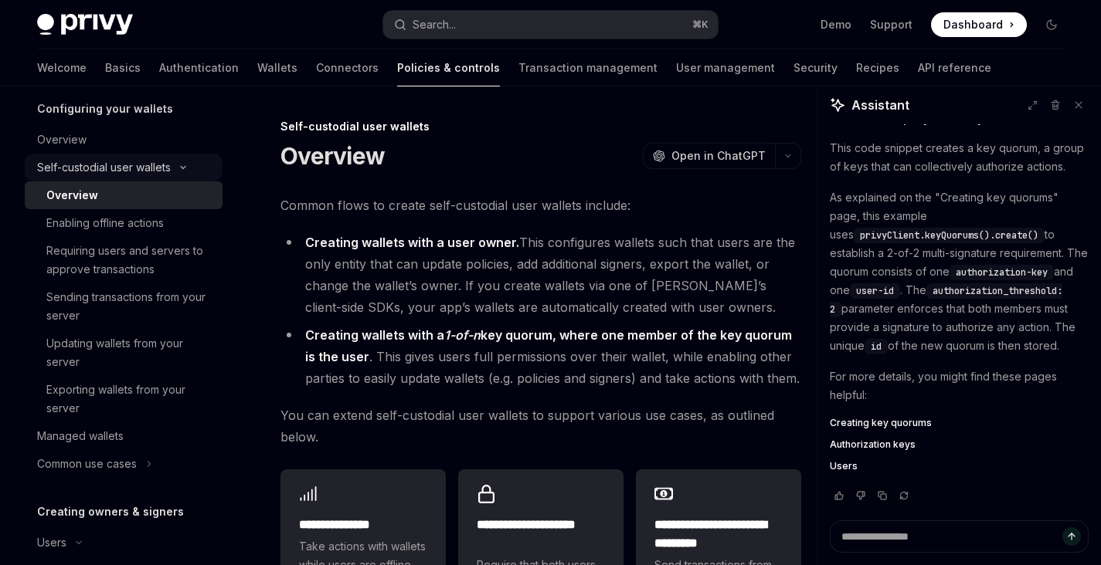
click at [185, 167] on icon "Toggle Self-custodial user wallets section" at bounding box center [183, 168] width 5 height 2
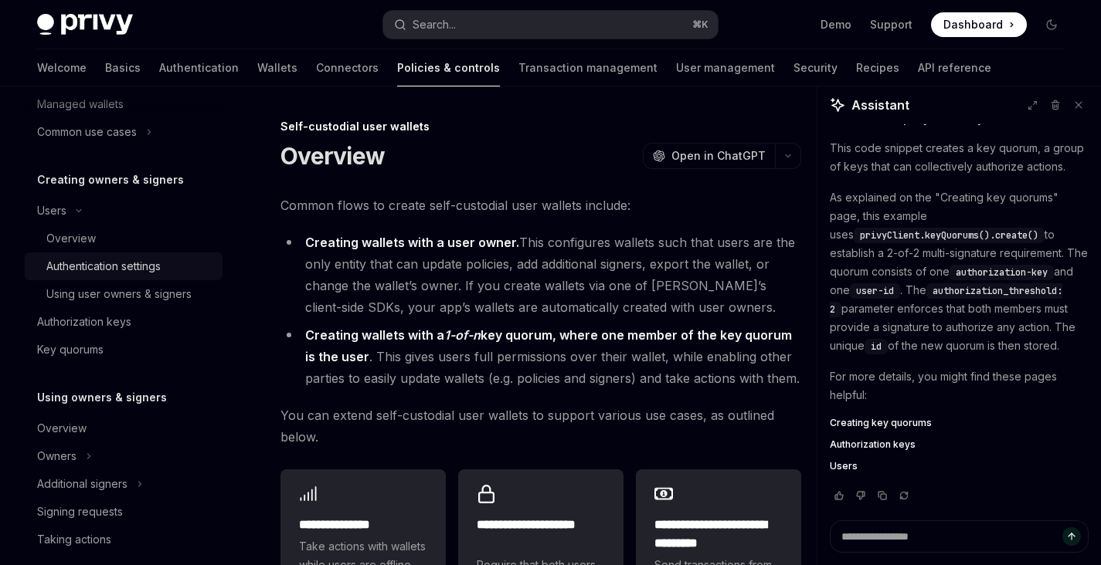
scroll to position [283, 0]
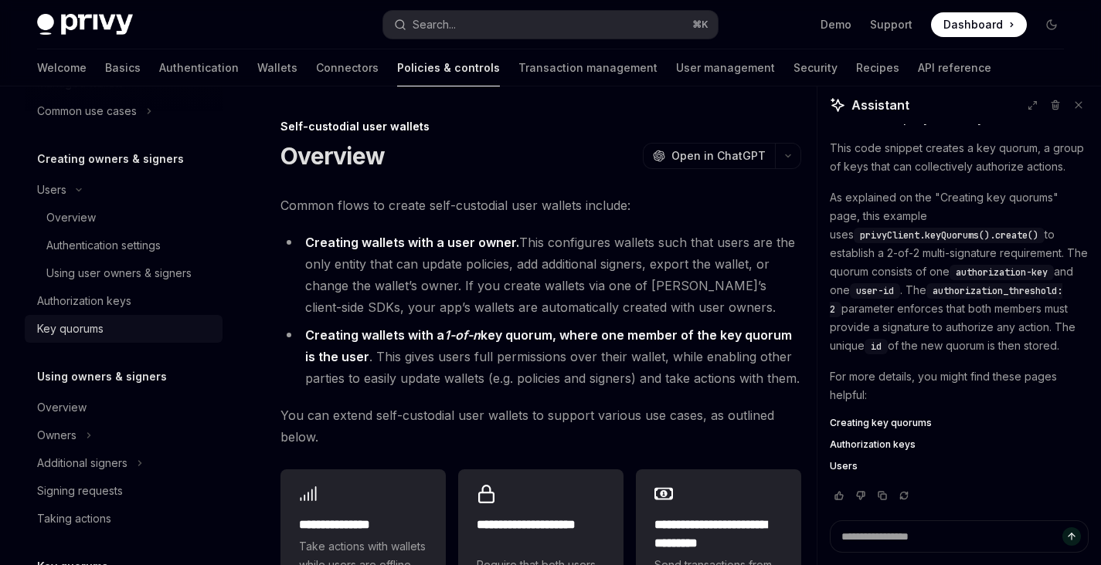
click at [131, 335] on div "Key quorums" at bounding box center [125, 329] width 176 height 19
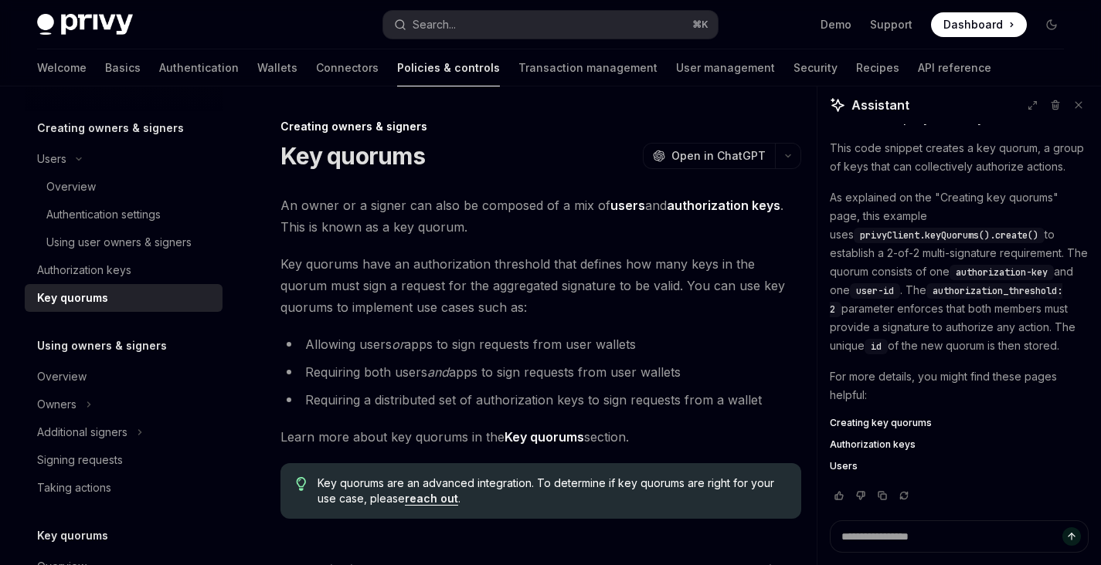
scroll to position [33, 0]
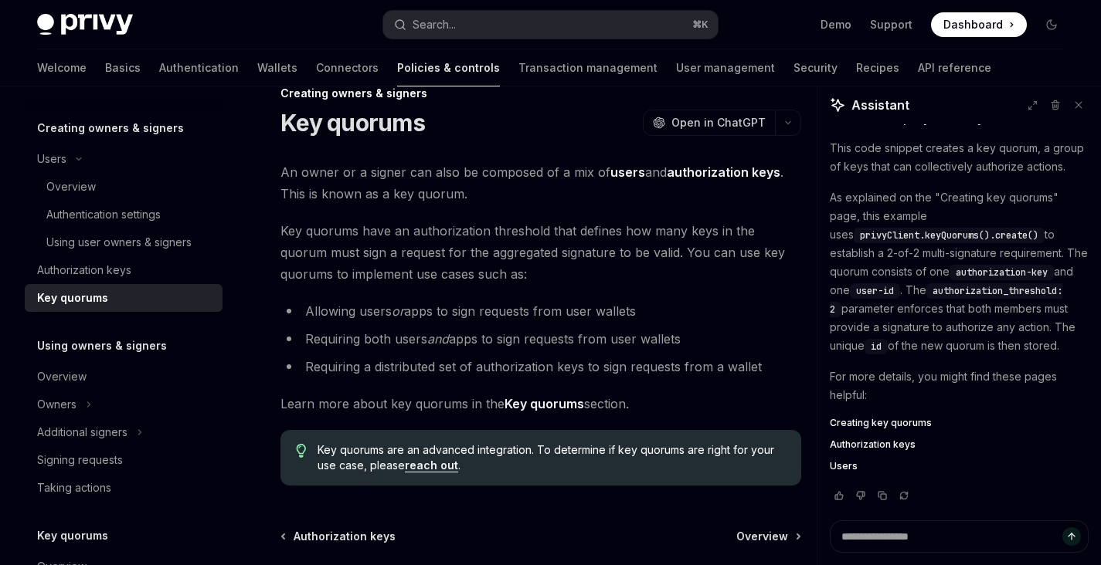
click at [554, 405] on strong "Key quorums" at bounding box center [544, 403] width 80 height 15
type textarea "*"
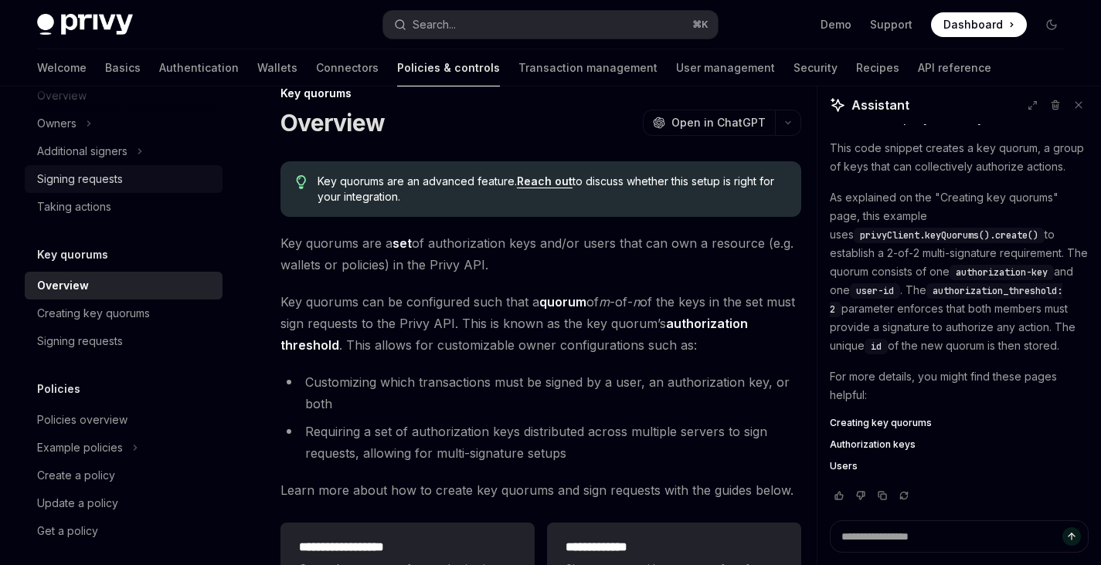
scroll to position [606, 0]
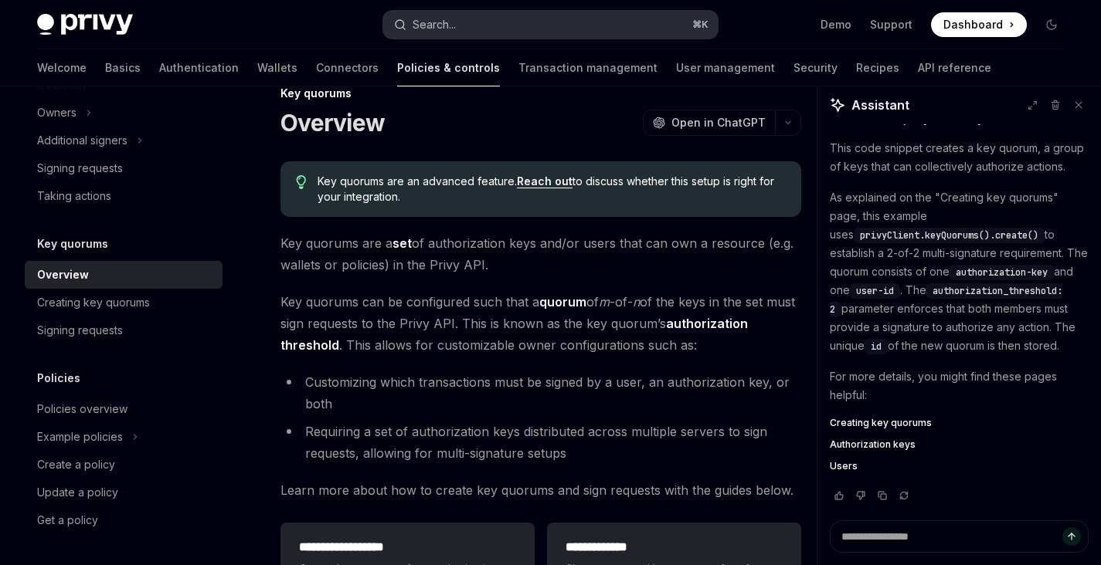
click at [484, 31] on button "Search... ⌘ K" at bounding box center [550, 25] width 334 height 28
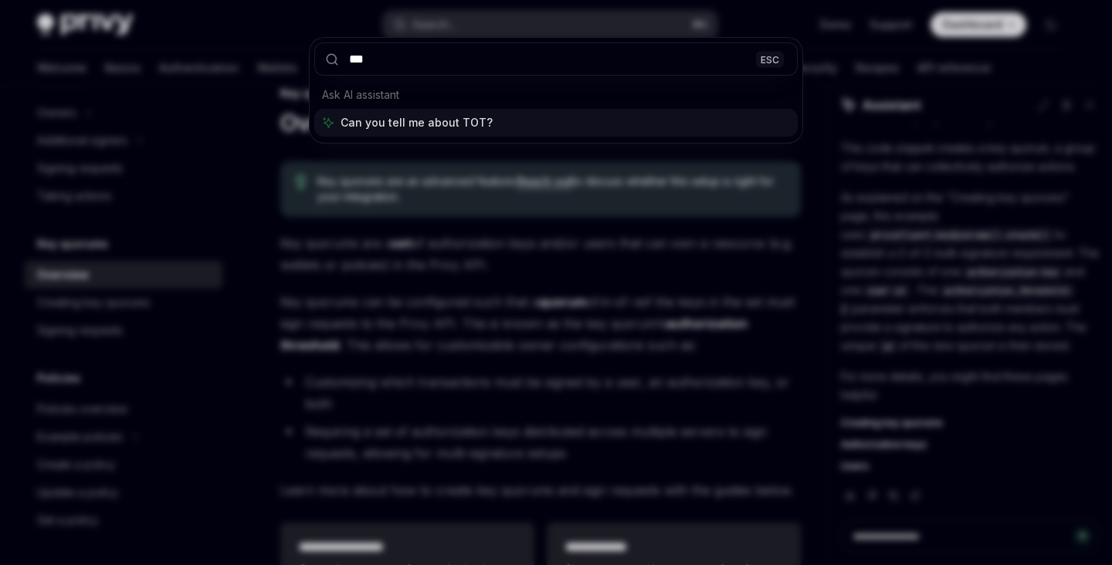
type input "****"
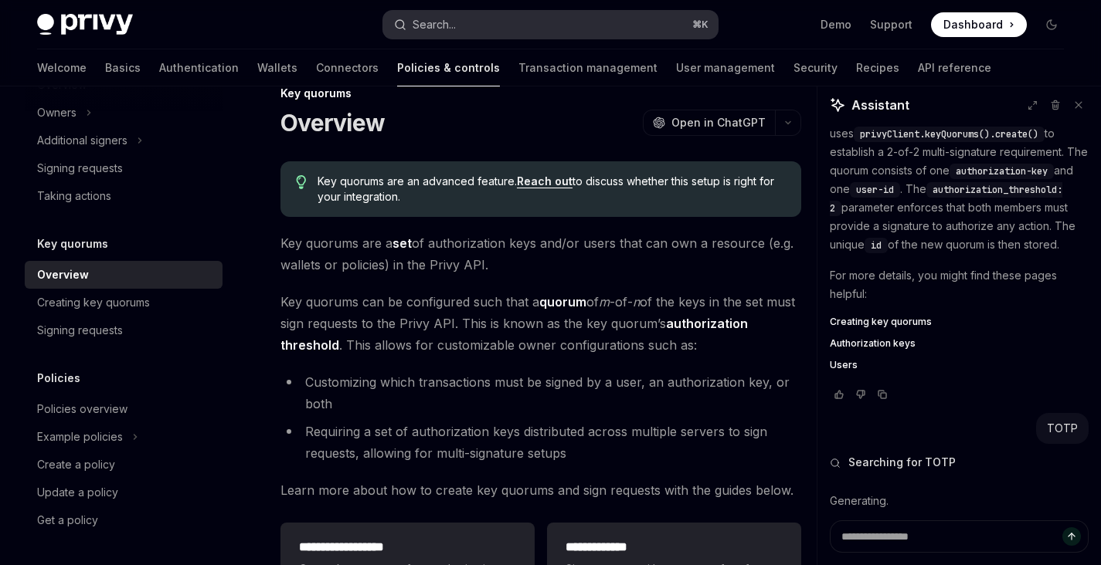
scroll to position [399, 0]
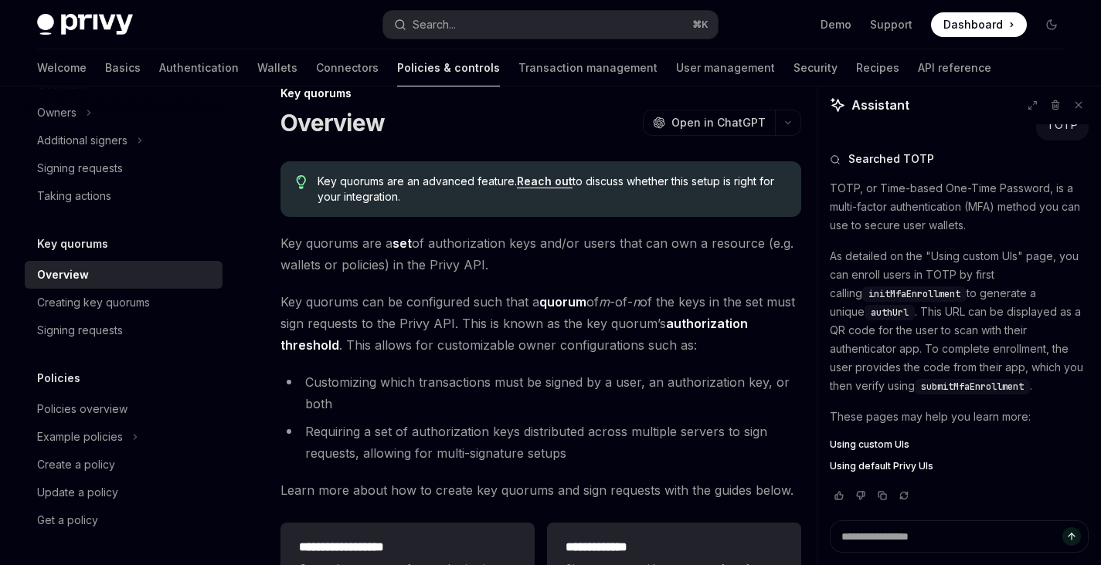
type textarea "*"
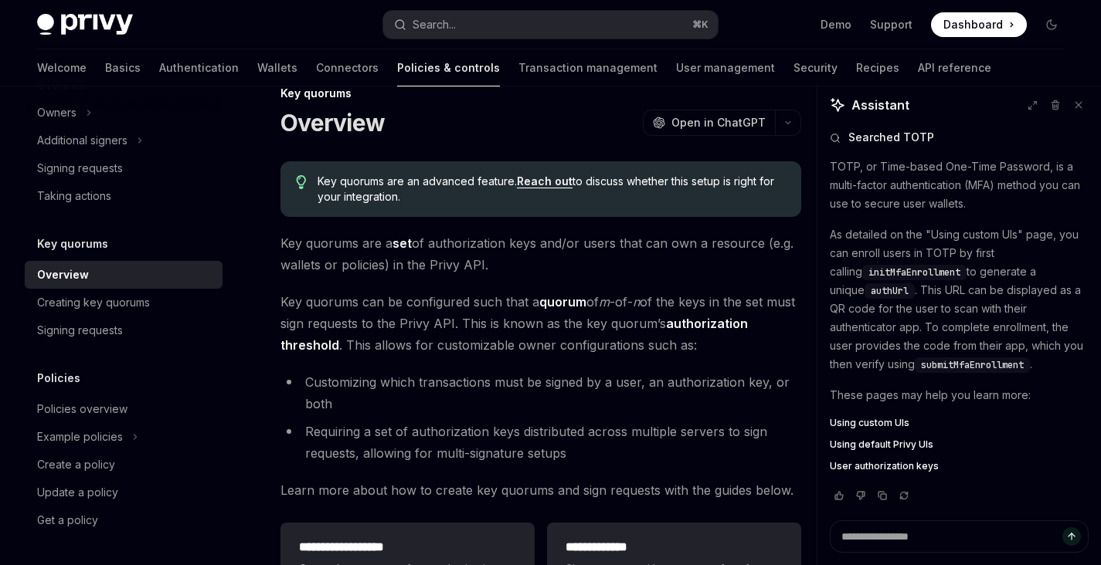
scroll to position [757, 0]
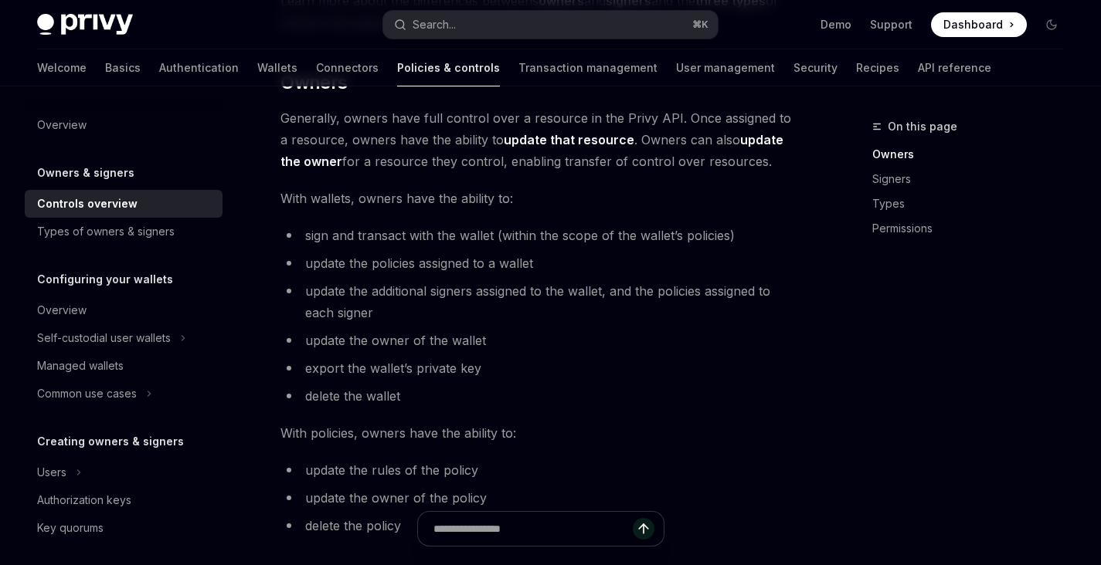
scroll to position [337, 0]
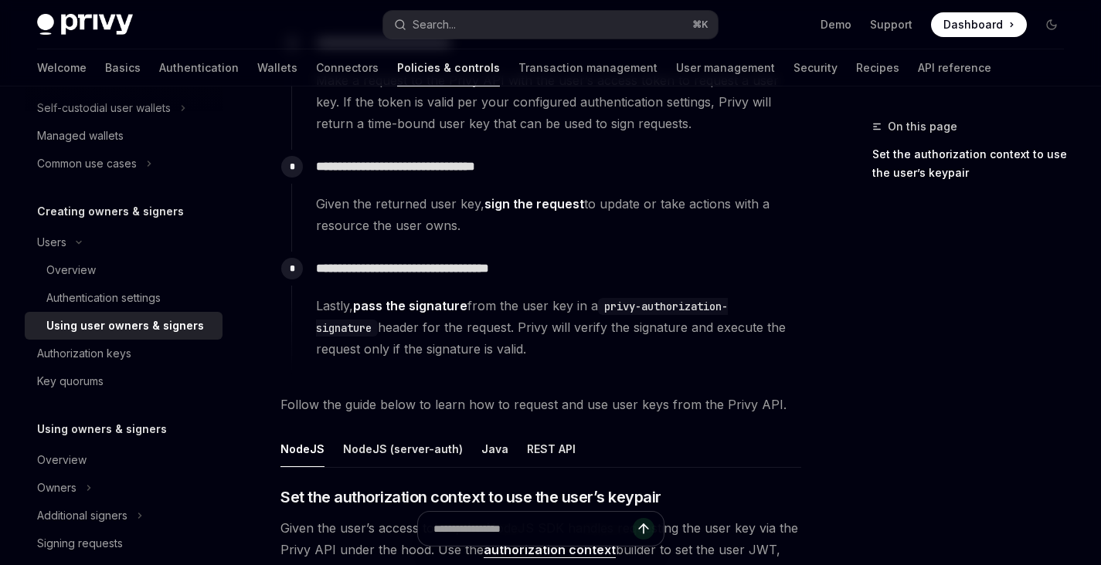
scroll to position [197, 0]
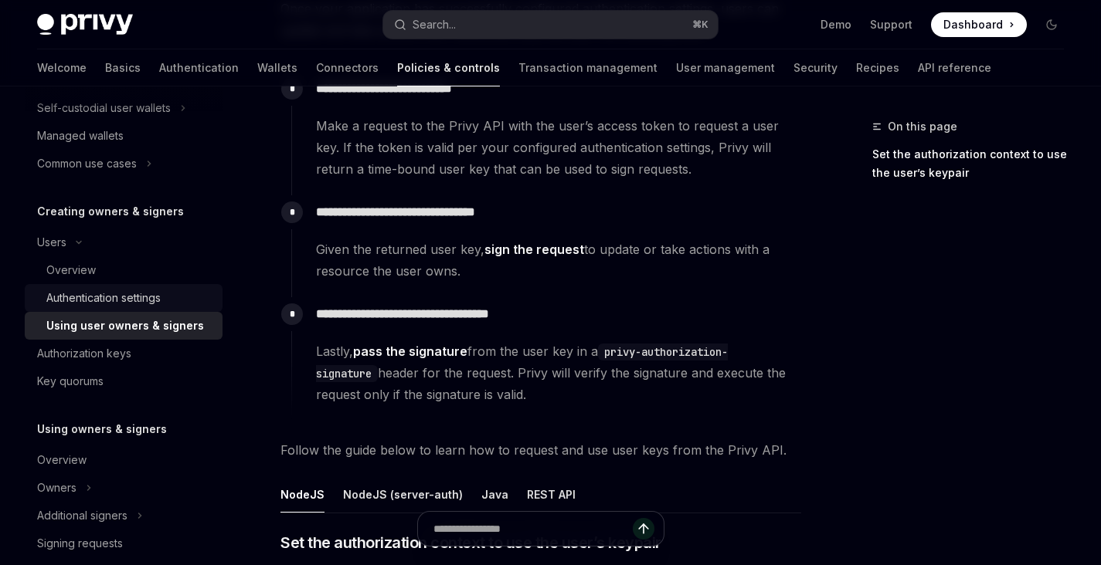
click at [157, 295] on div "Authentication settings" at bounding box center [103, 298] width 114 height 19
type textarea "*"
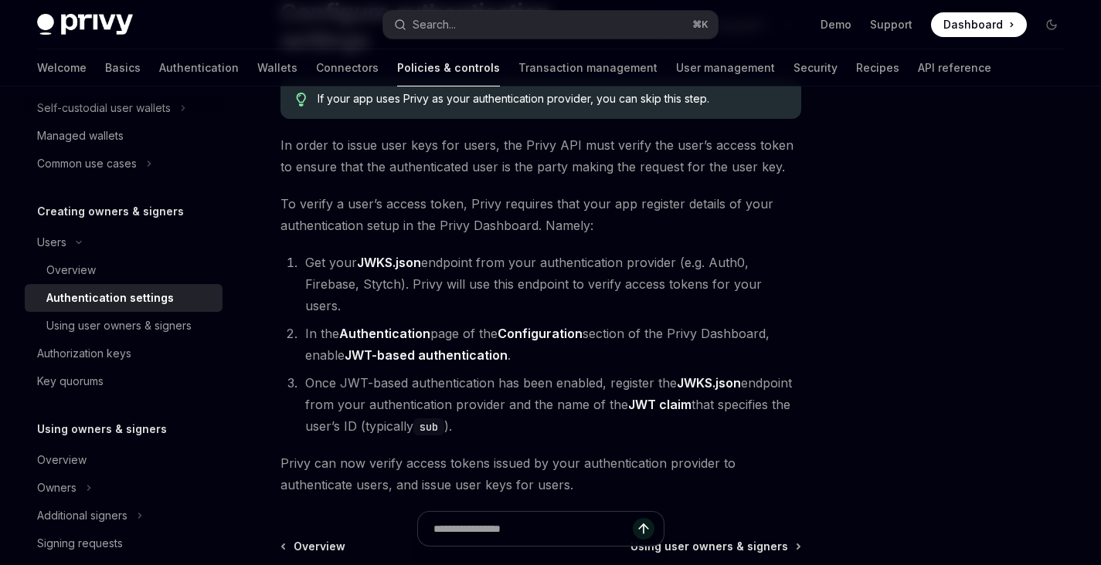
scroll to position [144, 0]
